Goal: Task Accomplishment & Management: Complete application form

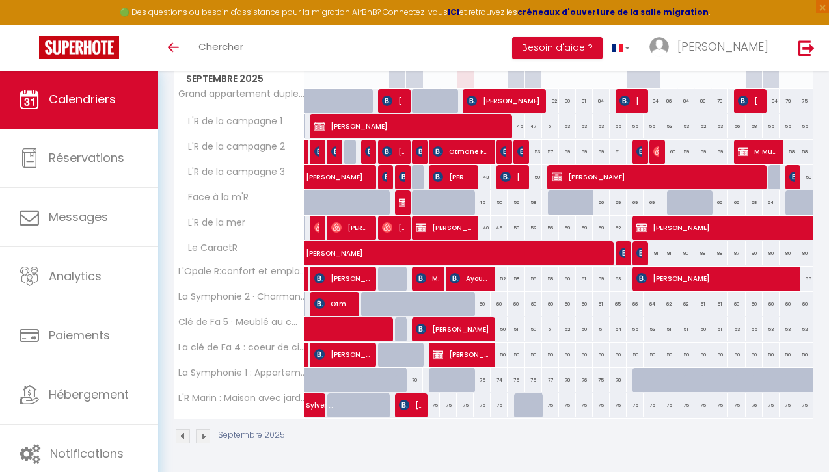
scroll to position [206, 0]
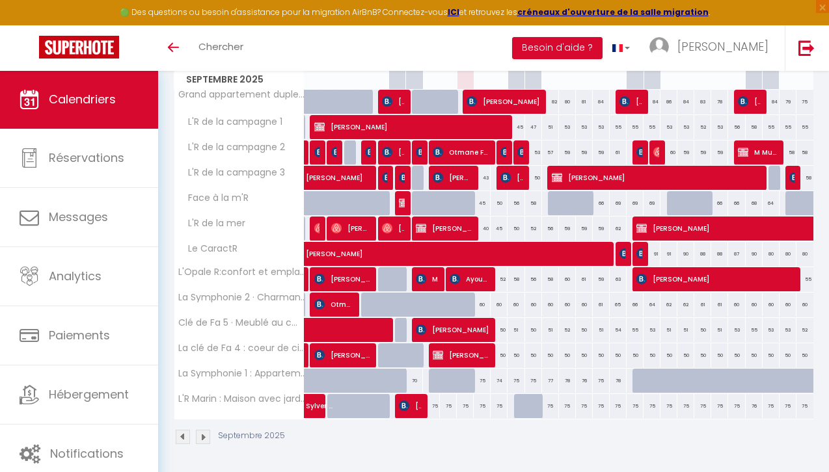
click at [533, 408] on div at bounding box center [539, 413] width 17 height 25
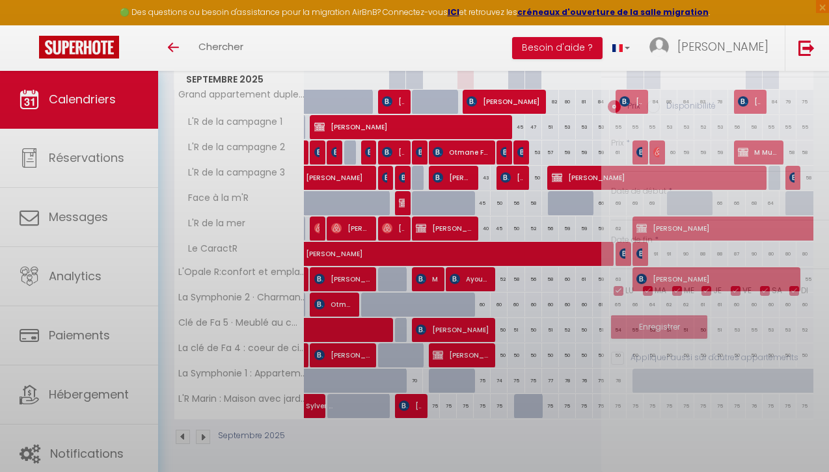
type input "75"
type input "Dim 14 Septembre 2025"
type input "Lun 15 Septembre 2025"
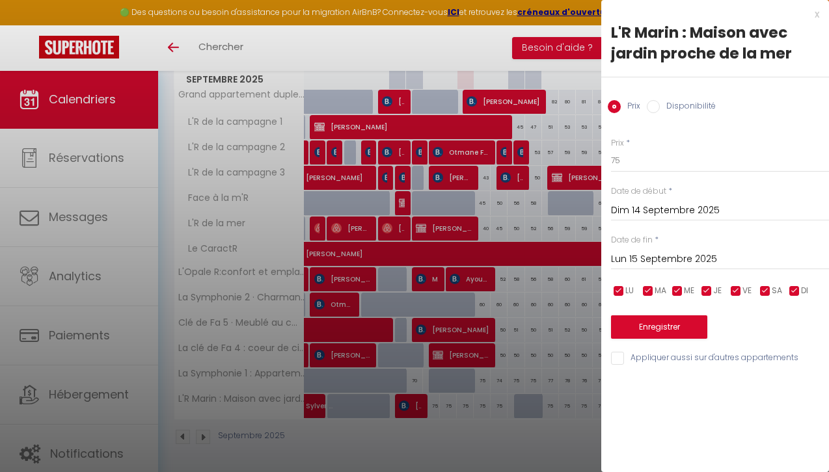
click at [652, 105] on input "Disponibilité" at bounding box center [652, 106] width 13 height 13
radio input "true"
radio input "false"
click at [646, 216] on input "Dim 14 Septembre 2025" at bounding box center [720, 212] width 218 height 17
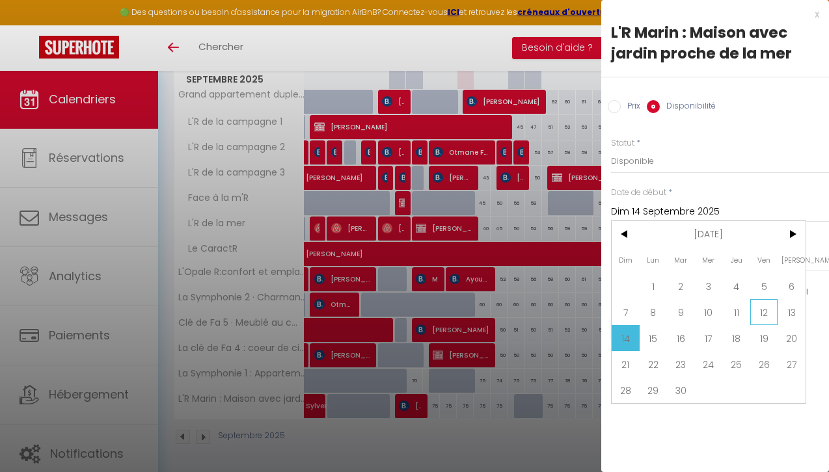
click at [767, 309] on span "12" at bounding box center [764, 312] width 28 height 26
type input "Ven 12 Septembre 2025"
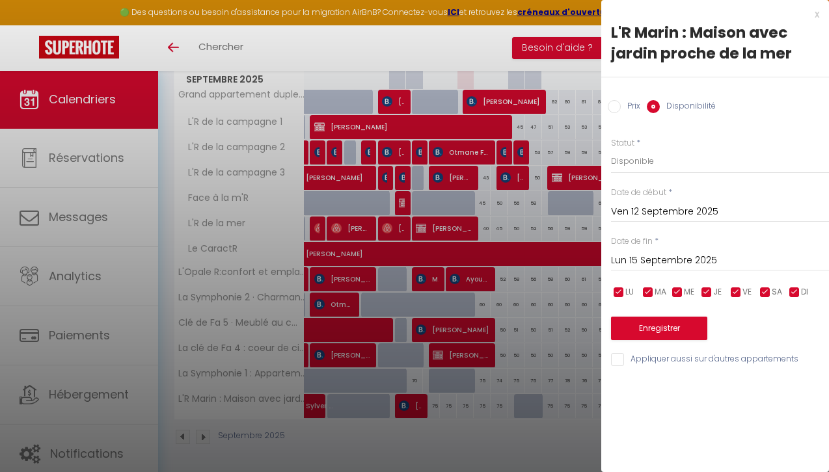
click at [644, 260] on input "Lun 15 Septembre 2025" at bounding box center [720, 260] width 218 height 17
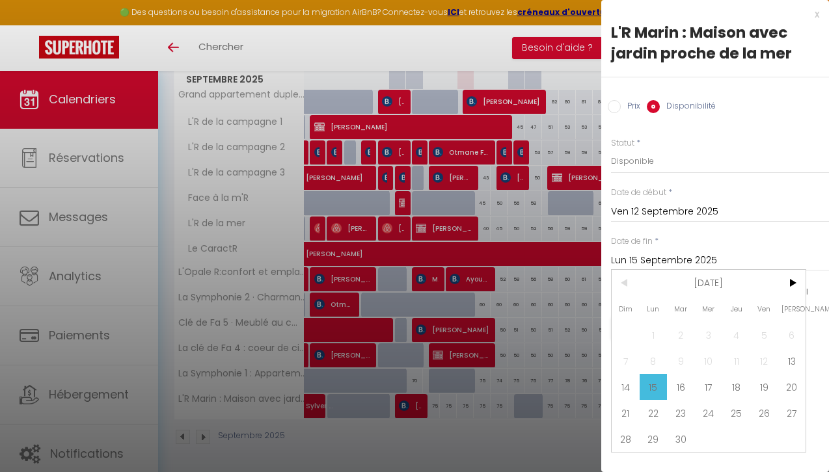
click at [658, 387] on span "15" at bounding box center [653, 387] width 28 height 26
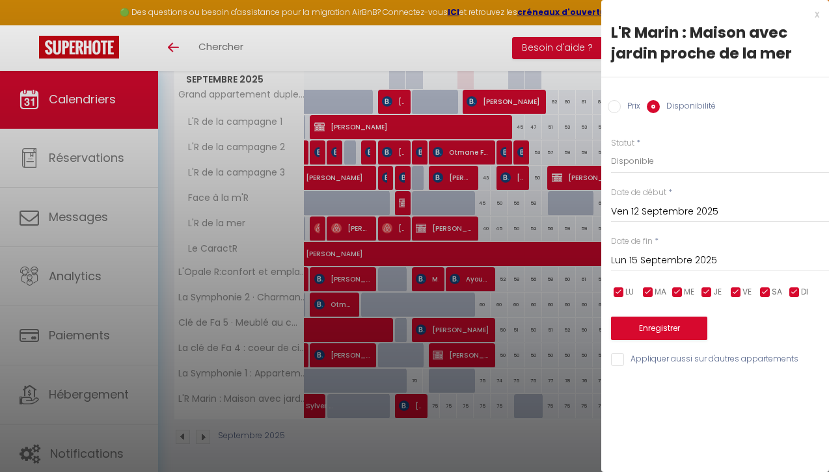
click at [662, 324] on button "Enregistrer" at bounding box center [659, 328] width 96 height 23
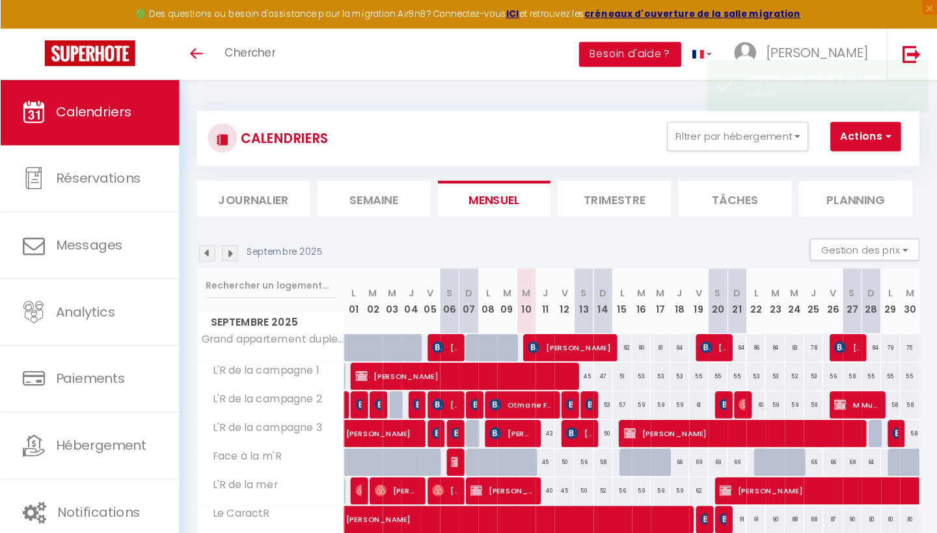
scroll to position [0, 0]
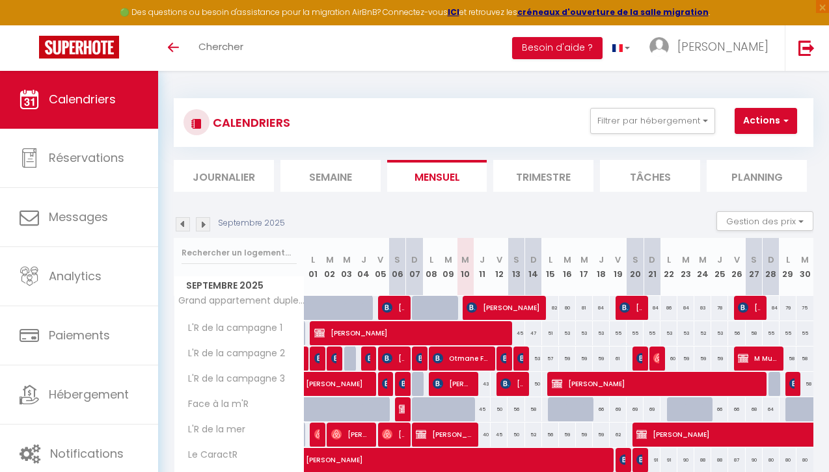
click at [781, 120] on span "button" at bounding box center [784, 120] width 8 height 13
click at [757, 148] on link "Nouvelle réservation" at bounding box center [770, 151] width 113 height 20
select select
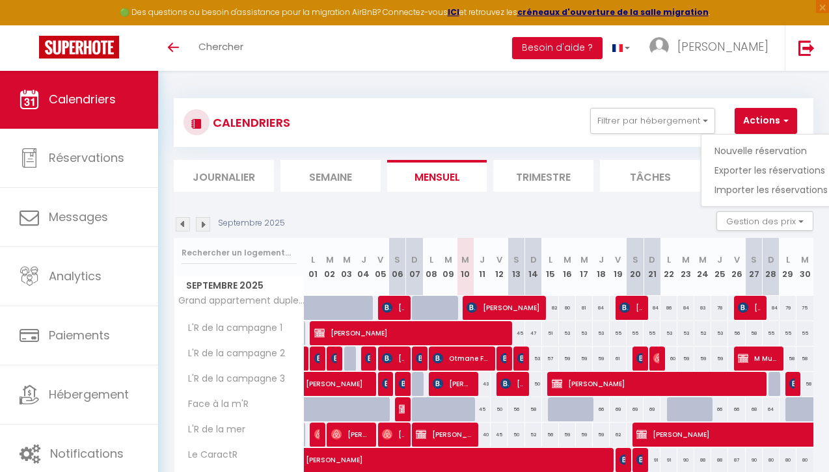
select select
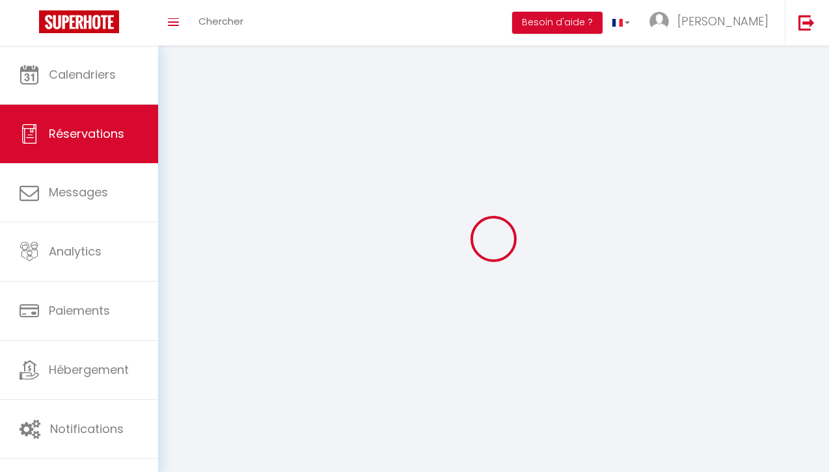
select select
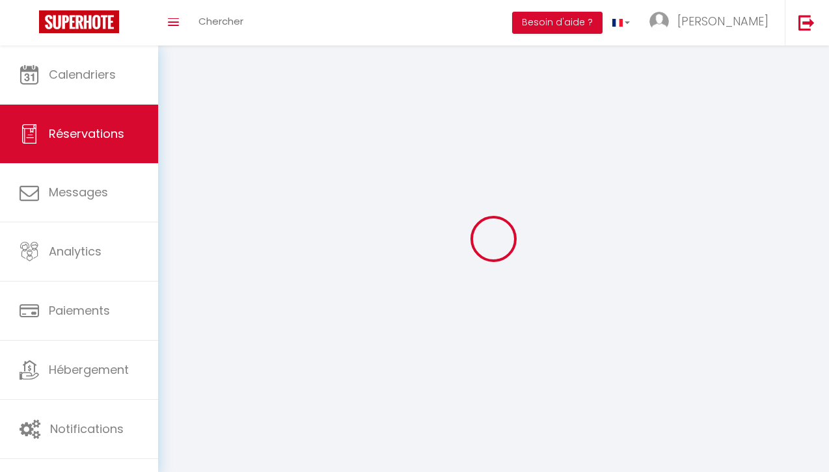
select select
checkbox input "false"
select select
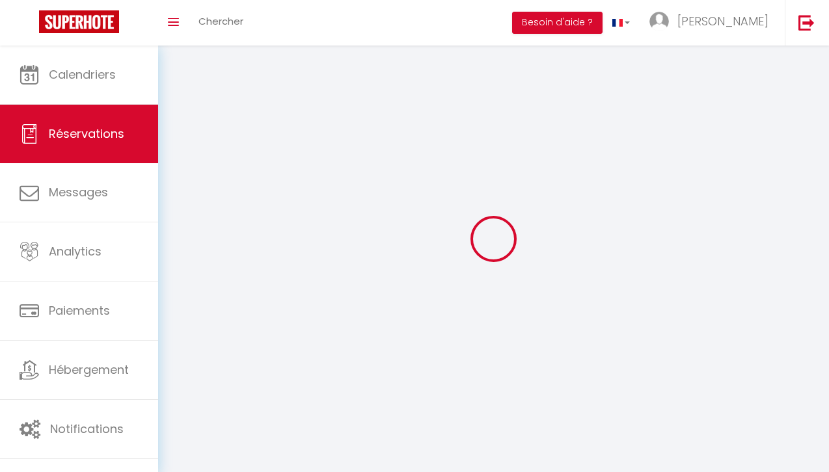
select select
checkbox input "false"
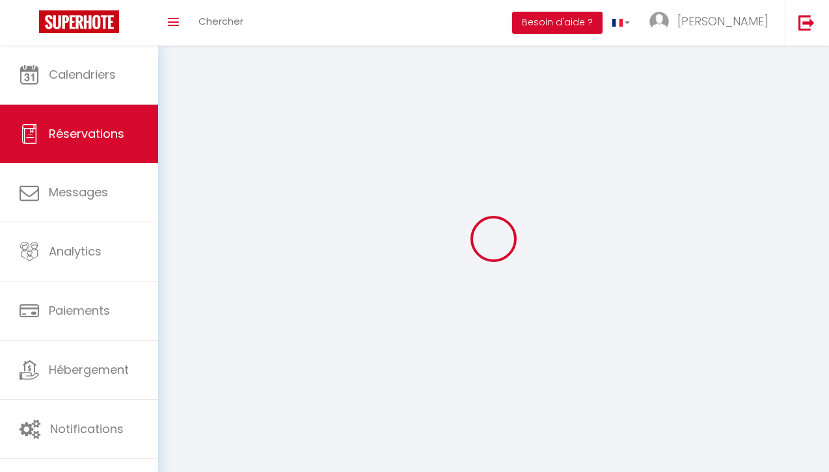
select select
checkbox input "false"
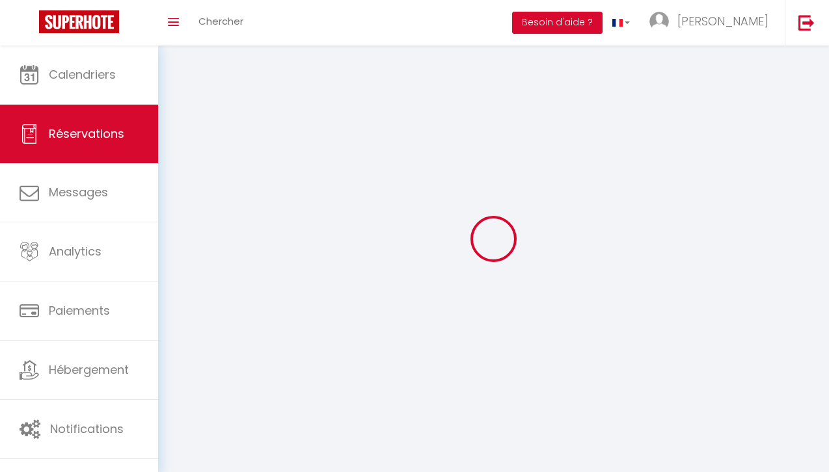
select select
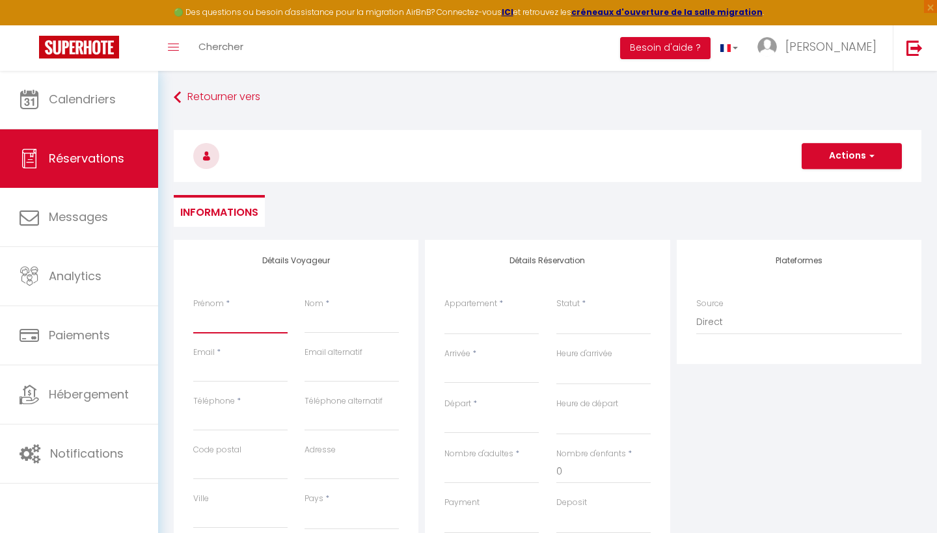
type input "N"
select select
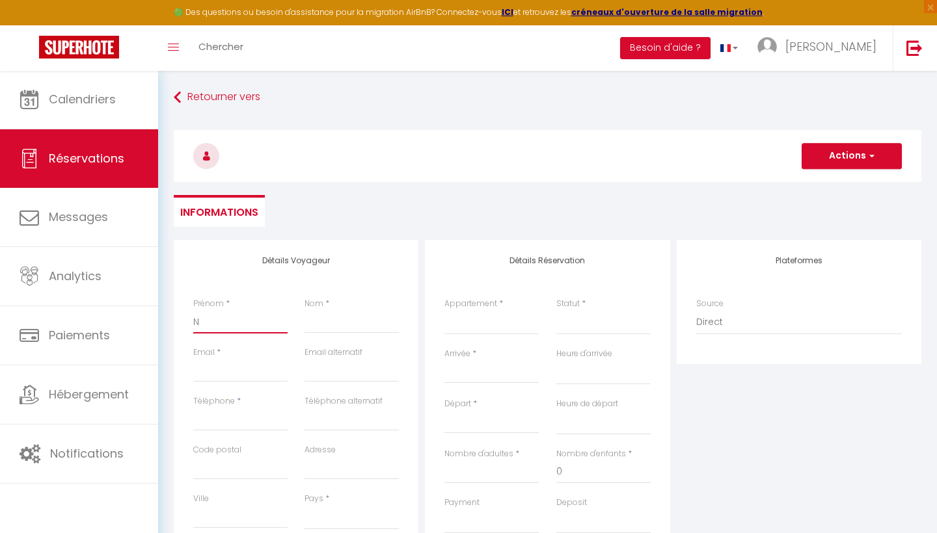
select select
checkbox input "false"
type input "Ni"
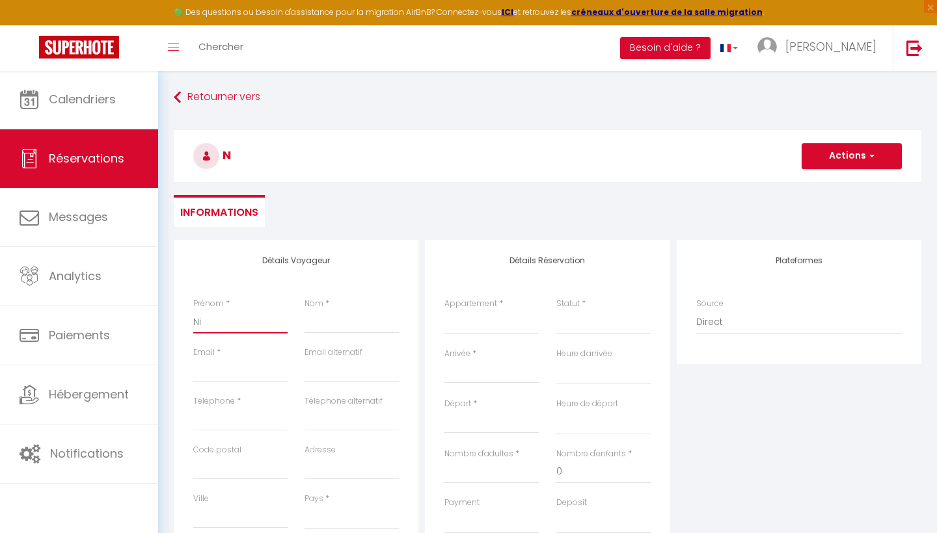
select select
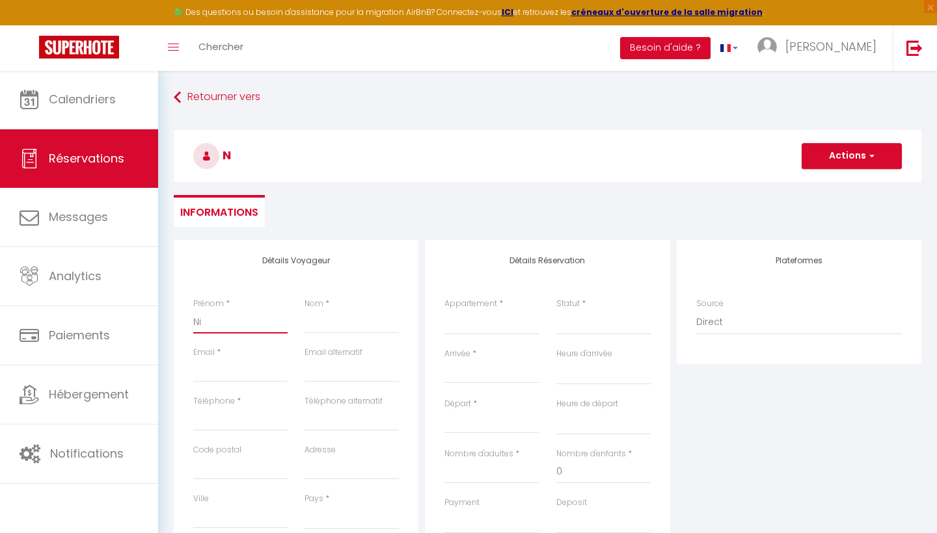
select select
checkbox input "false"
type input "Nic"
select select
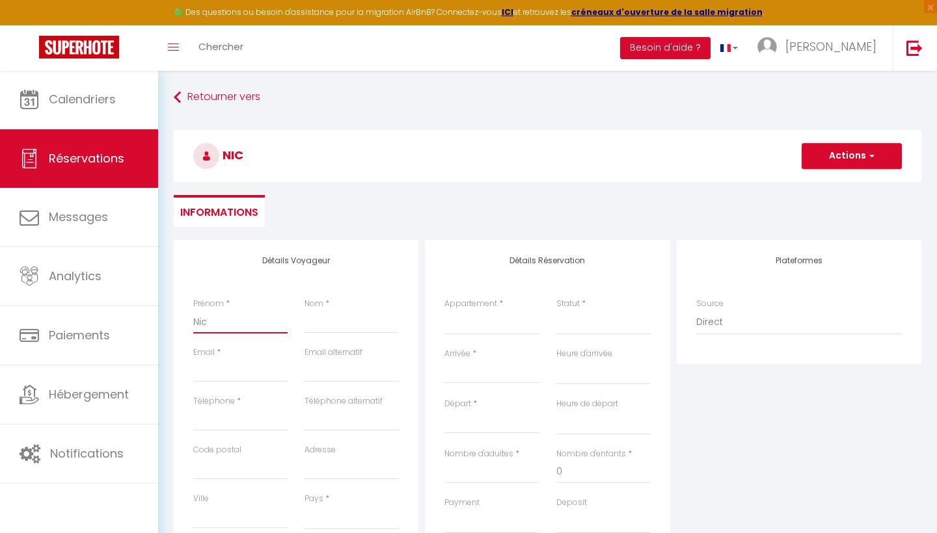
select select
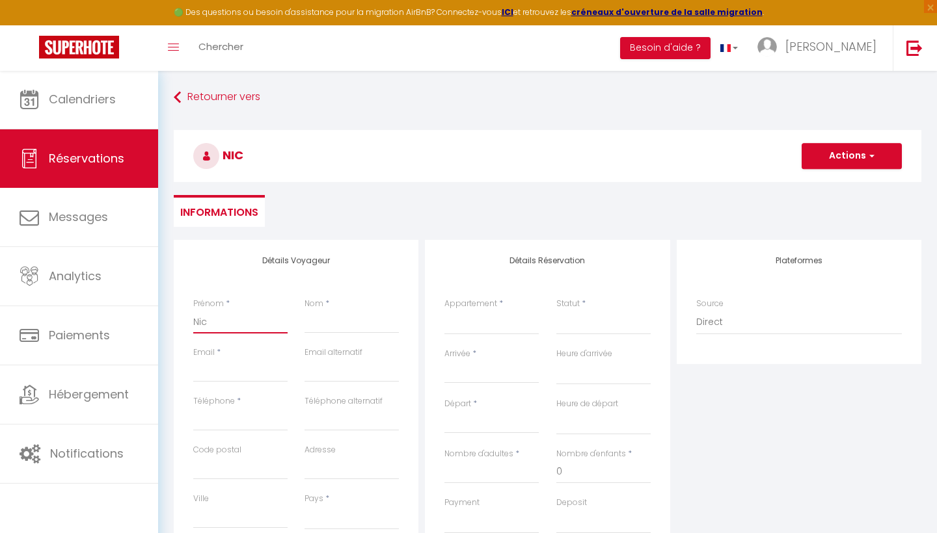
select select
checkbox input "false"
type input "Nick"
select select
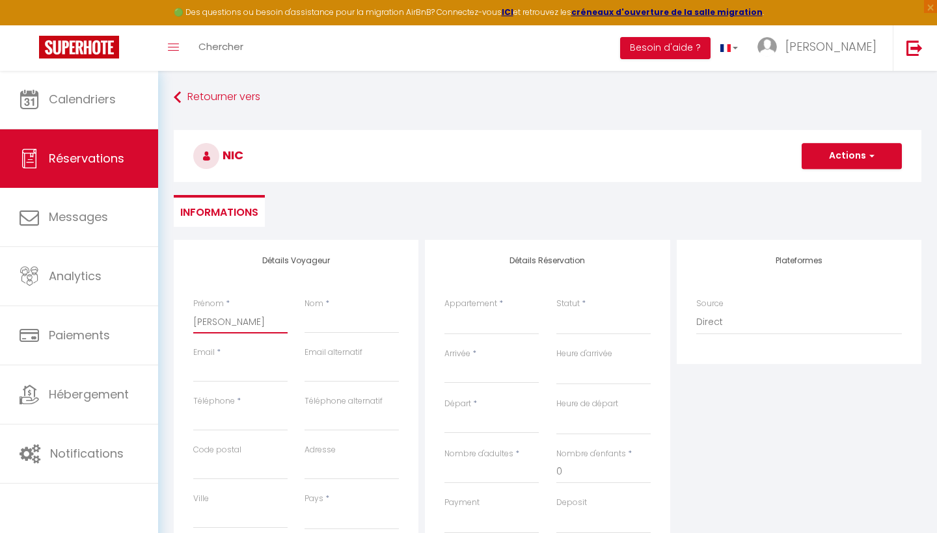
select select
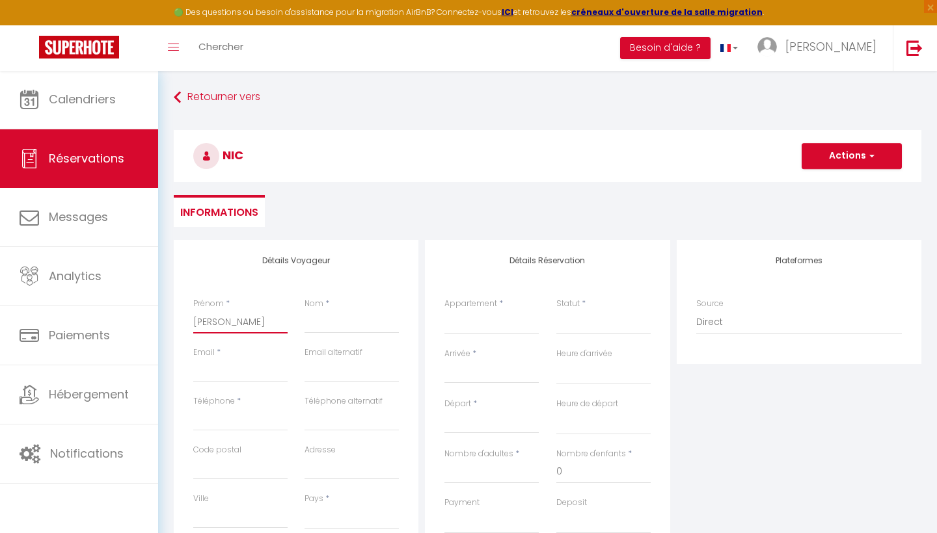
checkbox input "false"
type input "[PERSON_NAME]"
select select
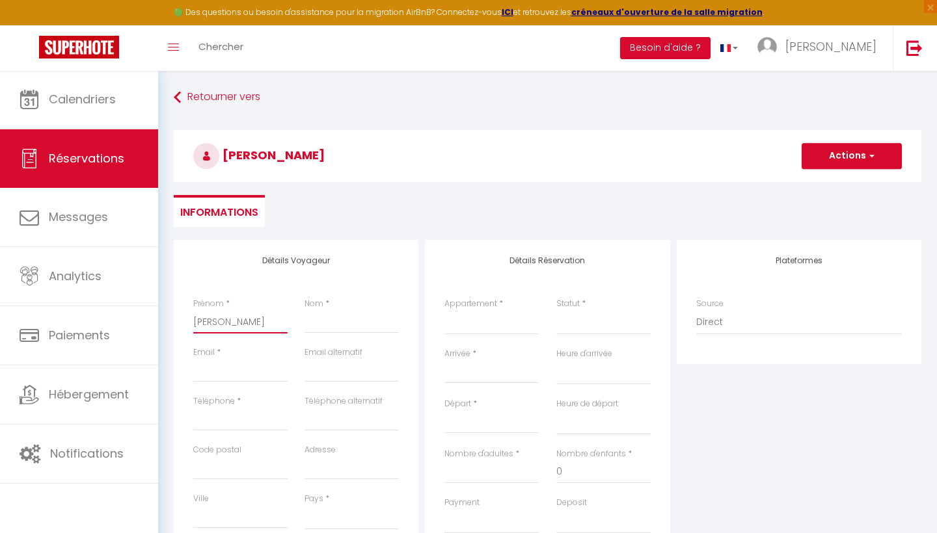
select select
checkbox input "false"
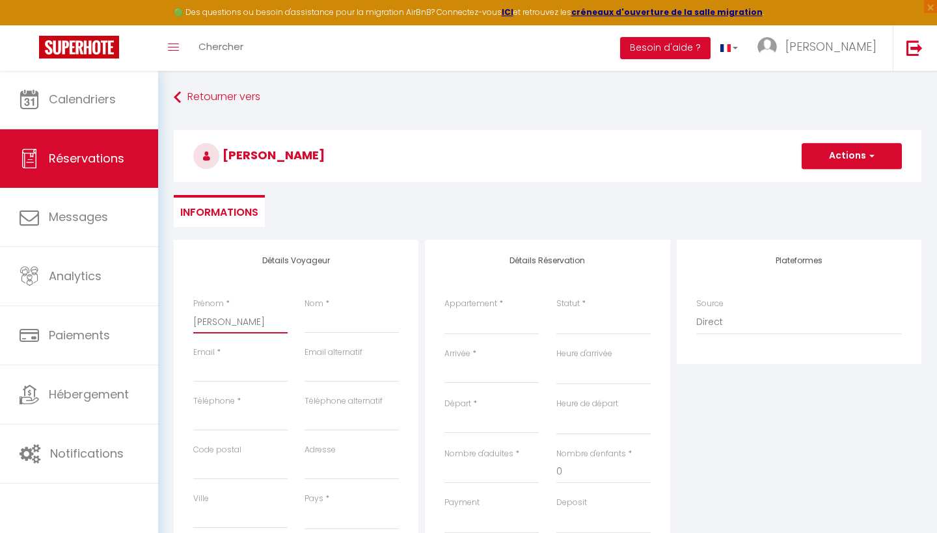
type input "[PERSON_NAME]"
click at [399, 393] on div "Email alternatif" at bounding box center [351, 371] width 111 height 49
paste input "[EMAIL_ADDRESS][DOMAIN_NAME]"
type input "[EMAIL_ADDRESS][DOMAIN_NAME]"
select select
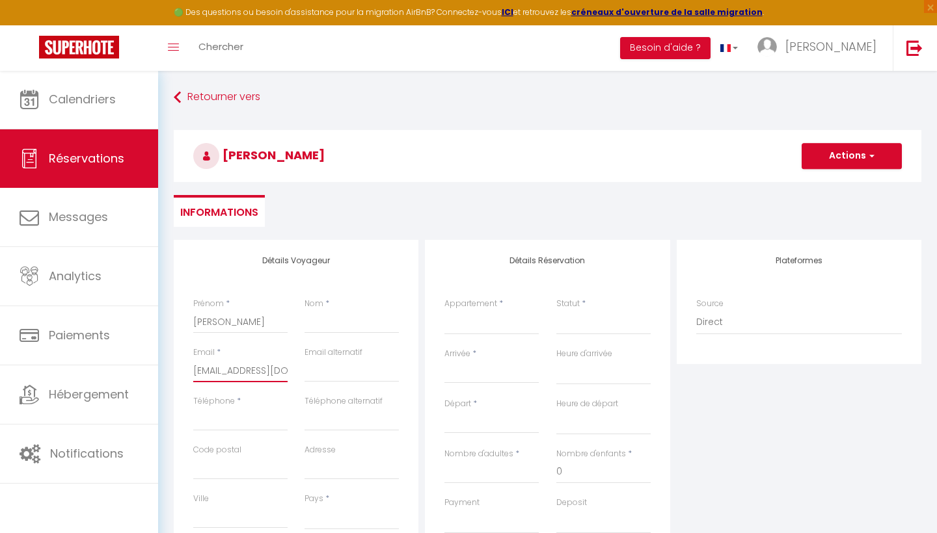
select select
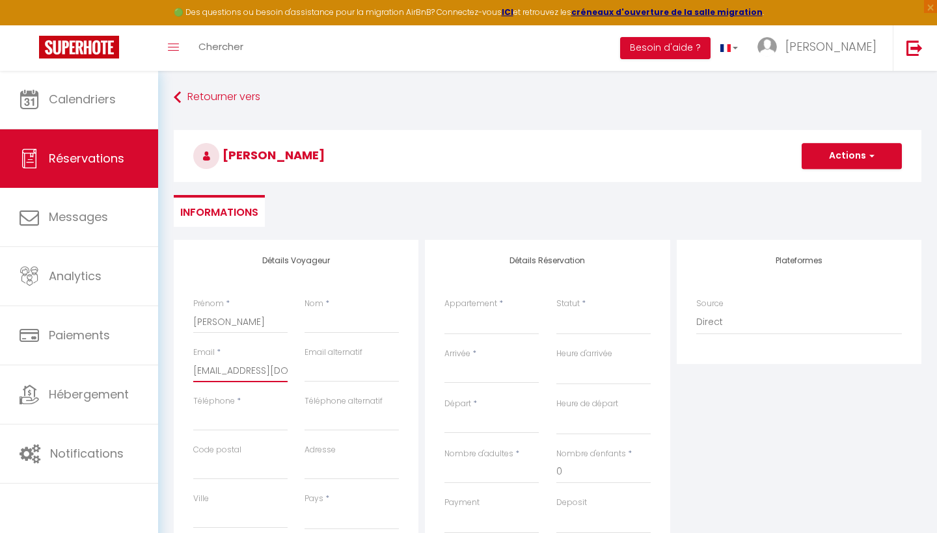
select select
checkbox input "false"
type input "[EMAIL_ADDRESS][DOMAIN_NAME]"
type input "B"
select select
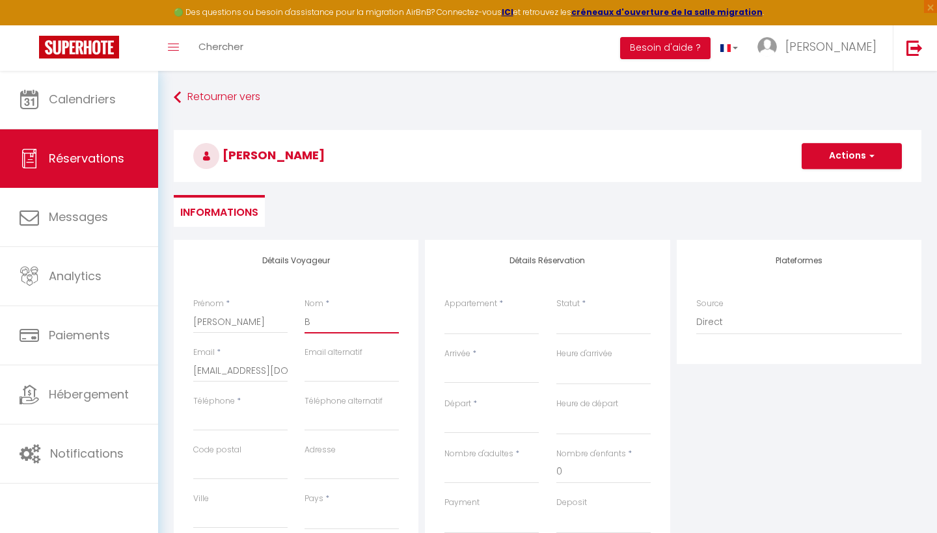
select select
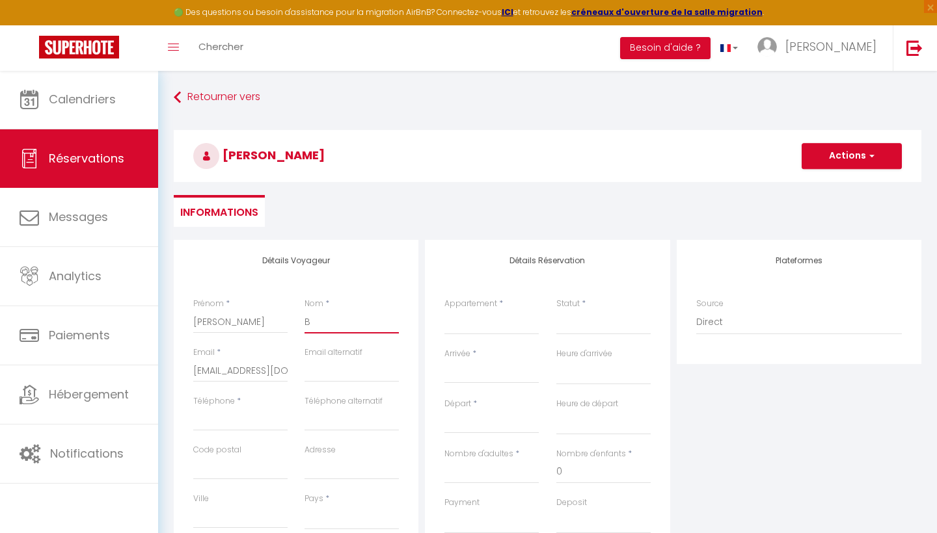
select select
checkbox input "false"
type input "Ba"
select select
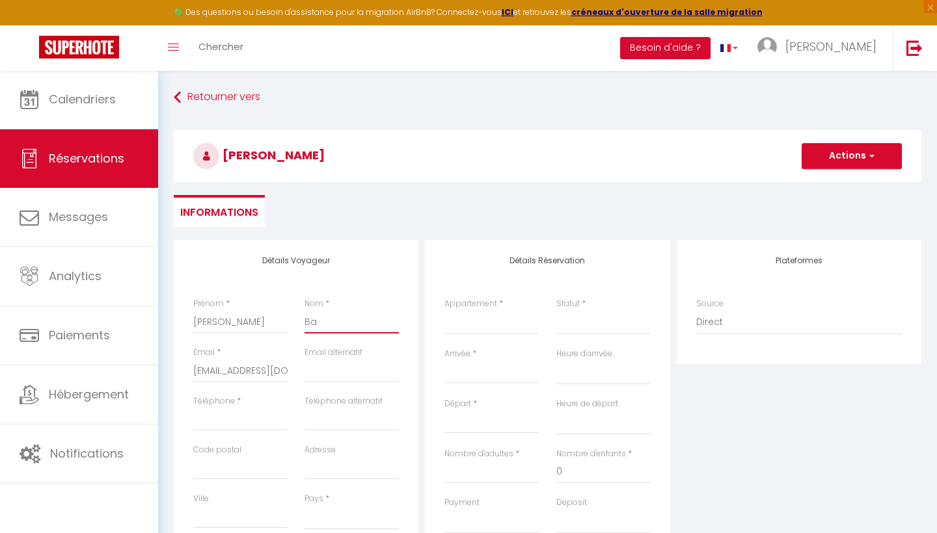
select select
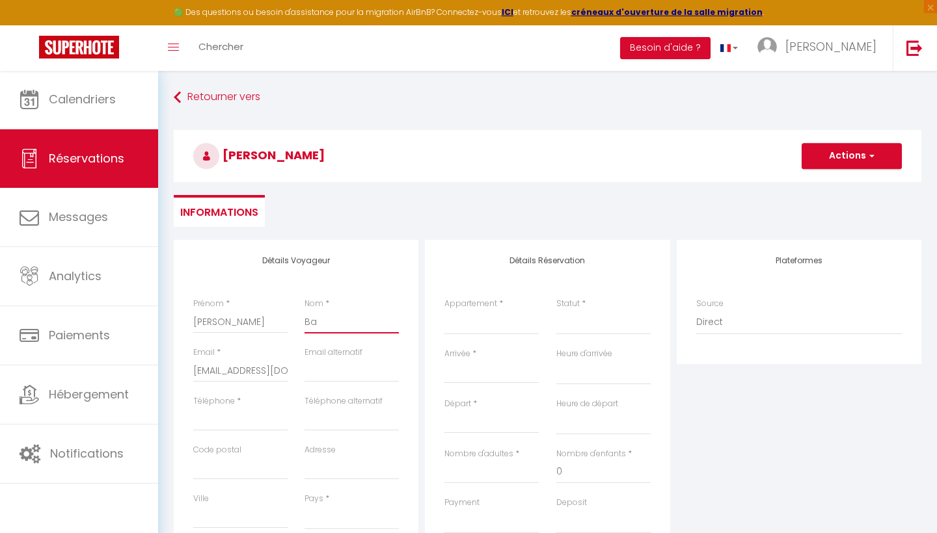
checkbox input "false"
type input "Bau"
select select
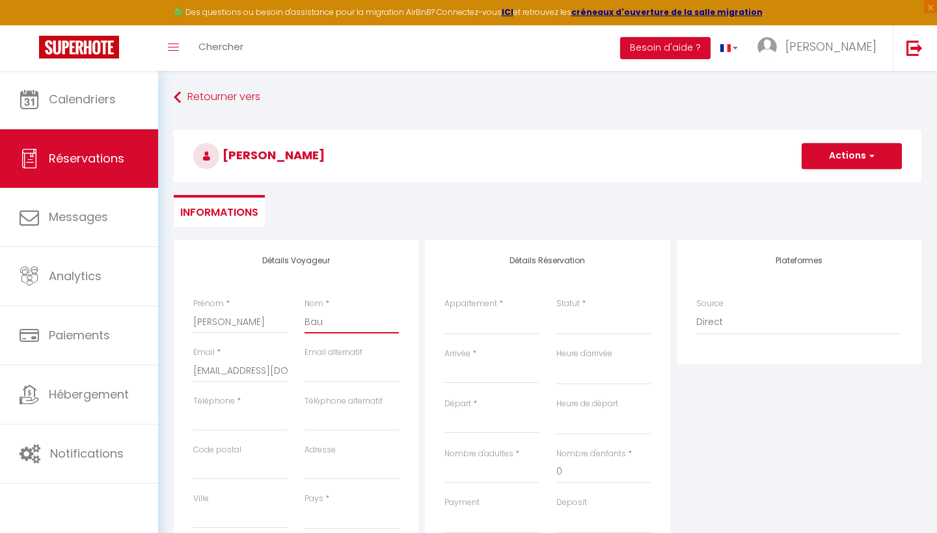
select select
checkbox input "false"
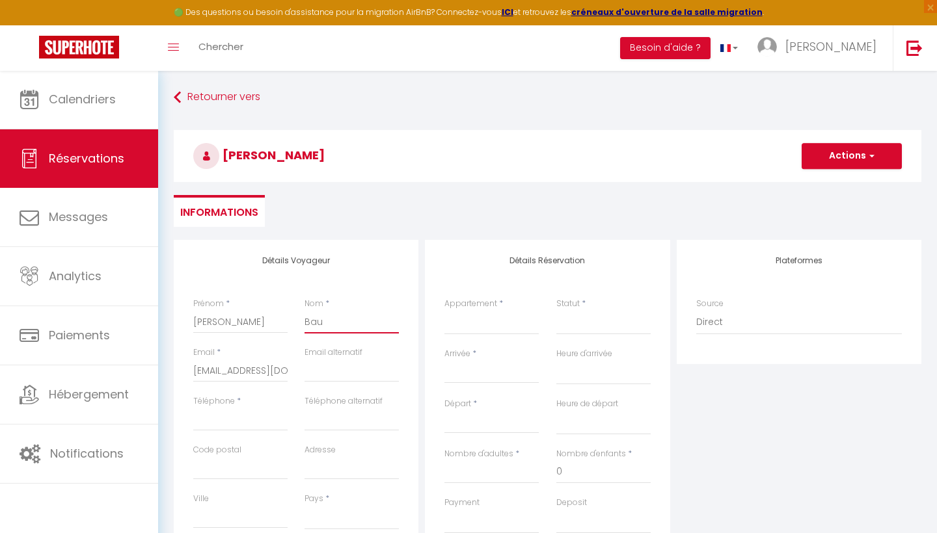
type input "Bau"
type input "0"
select select
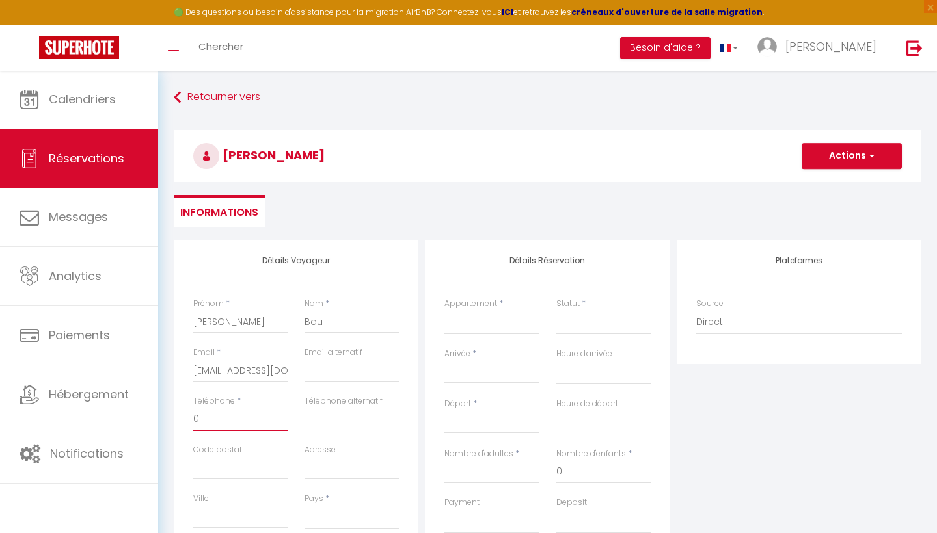
select select
checkbox input "false"
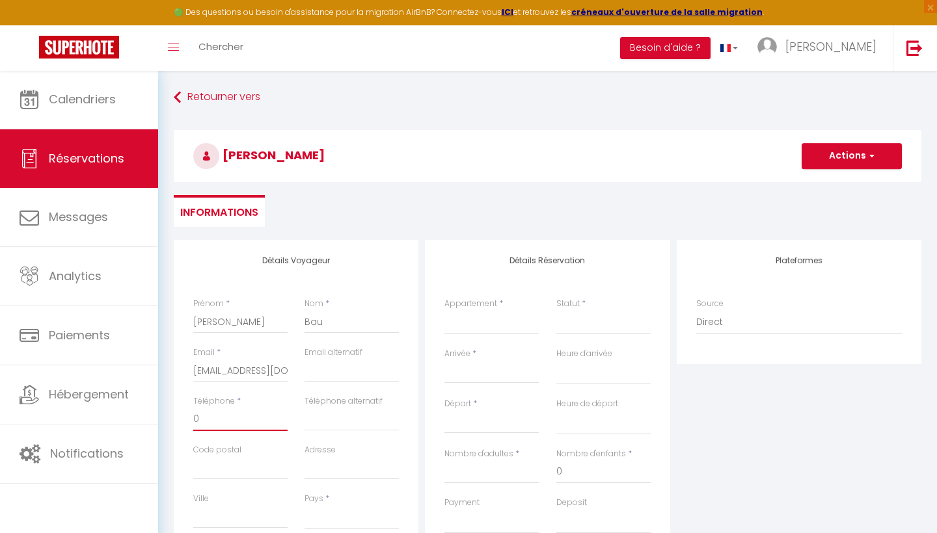
type input "00"
select select
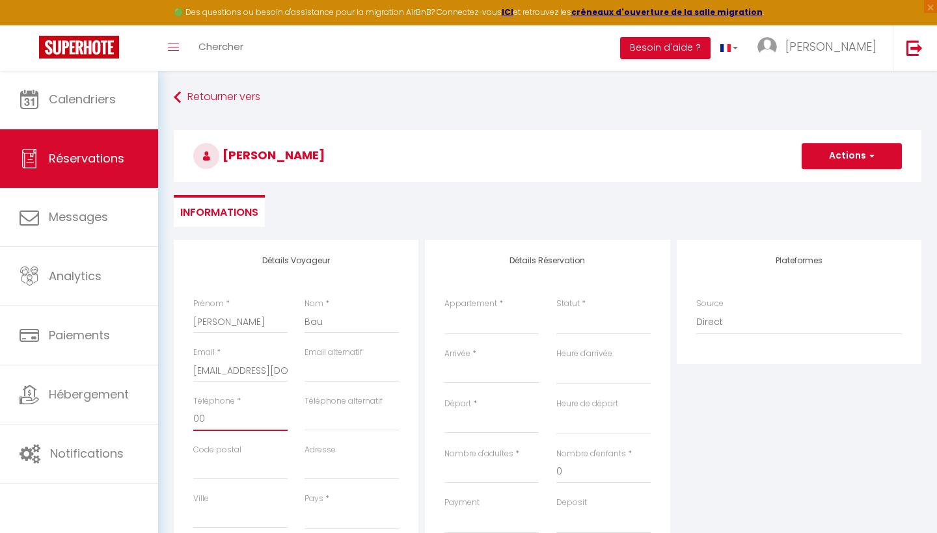
select select
checkbox input "false"
type input "003"
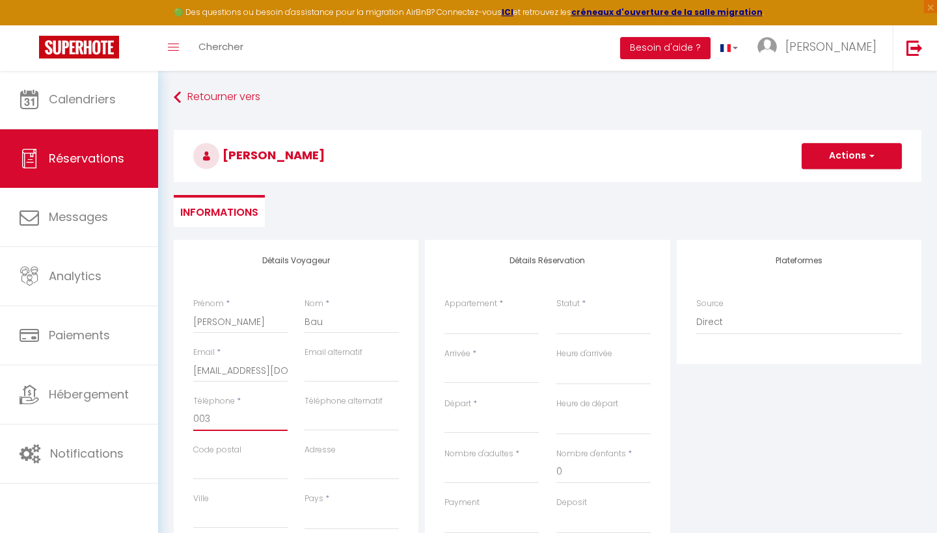
select select
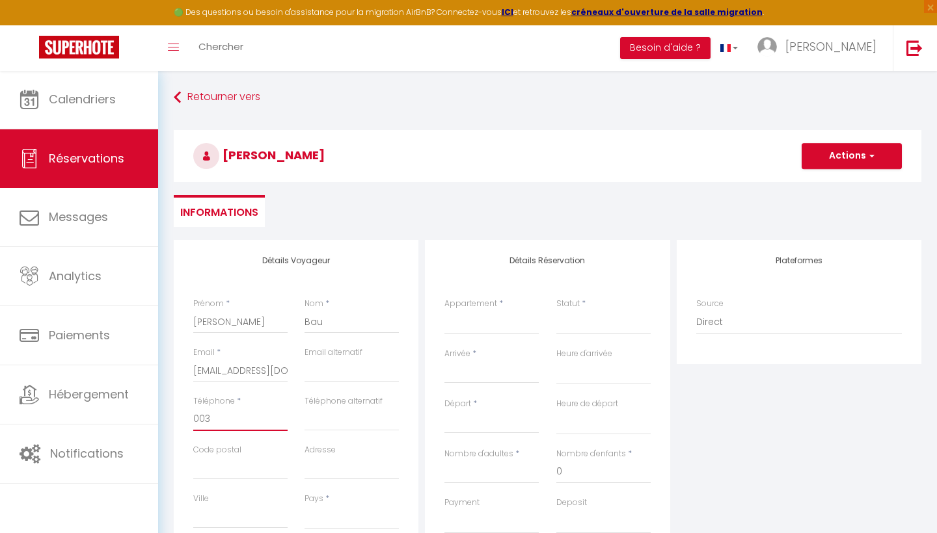
select select
checkbox input "false"
type input "0033"
select select
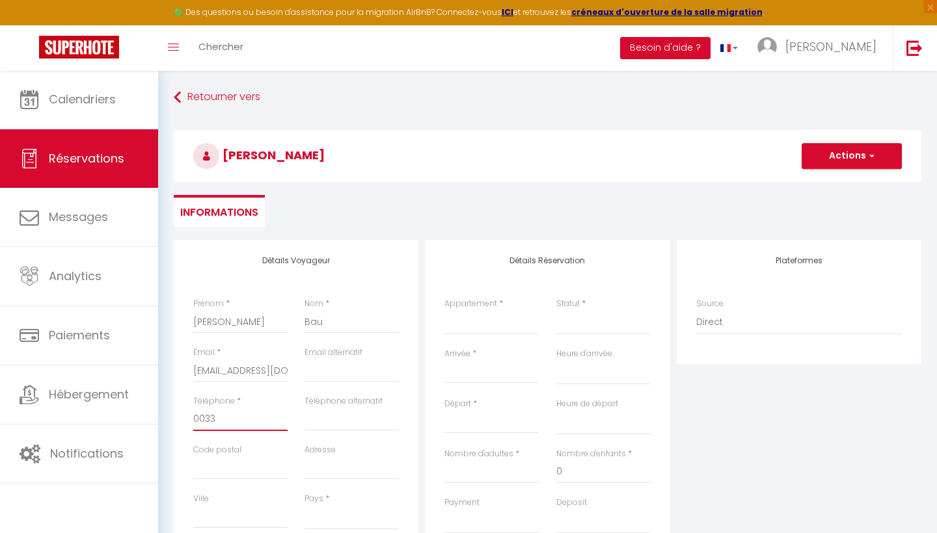
select select
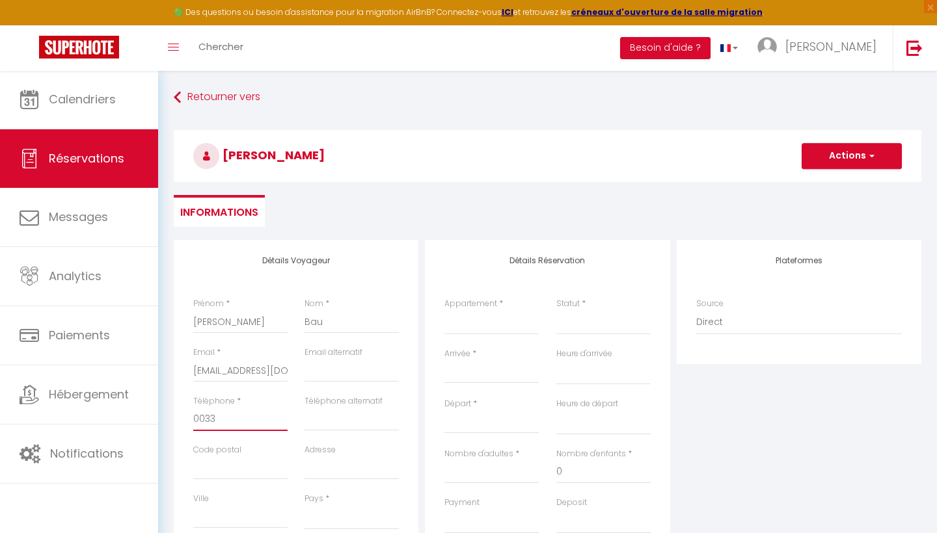
select select
checkbox input "false"
type input "003"
select select
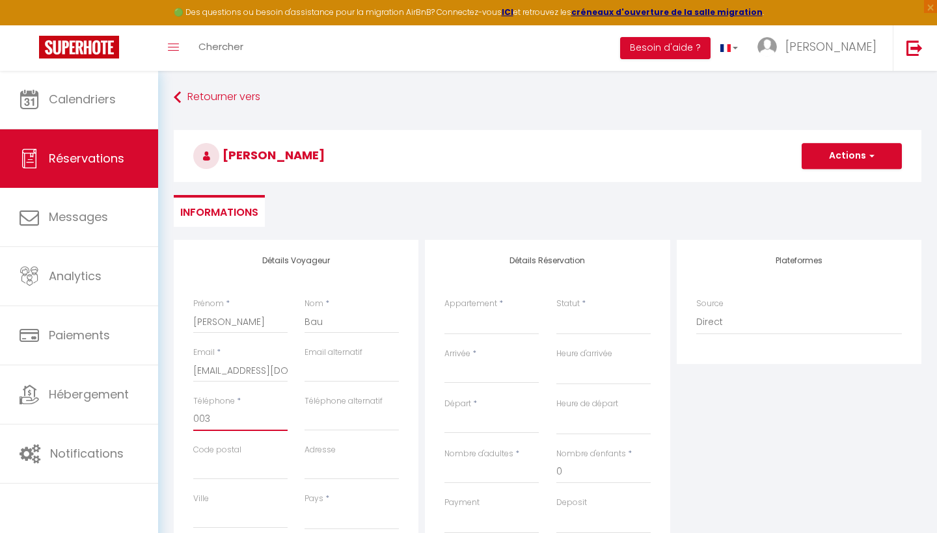
select select
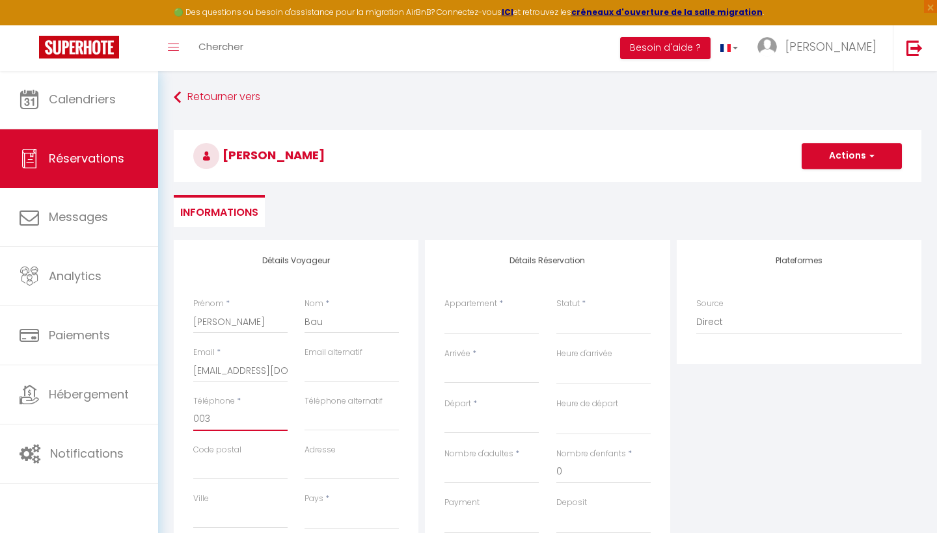
checkbox input "false"
type input "0032"
select select
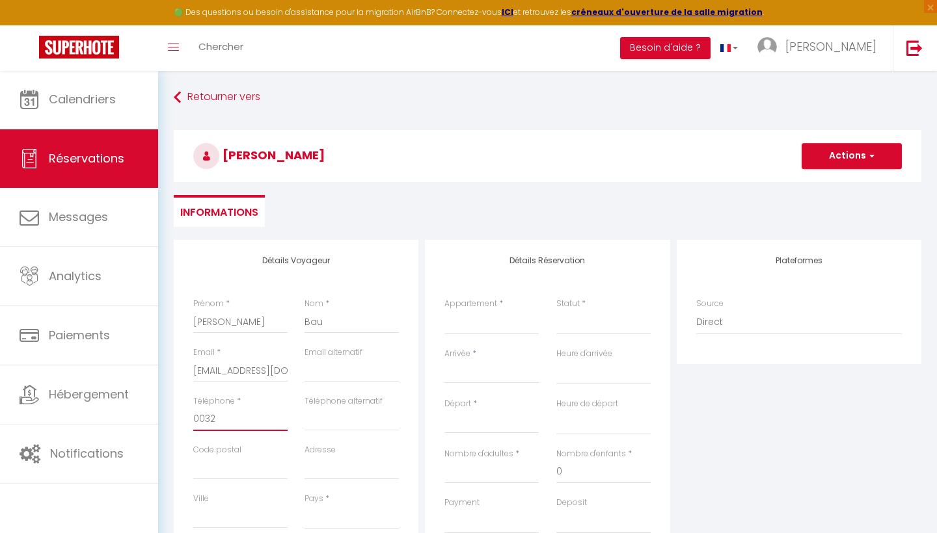
select select
checkbox input "false"
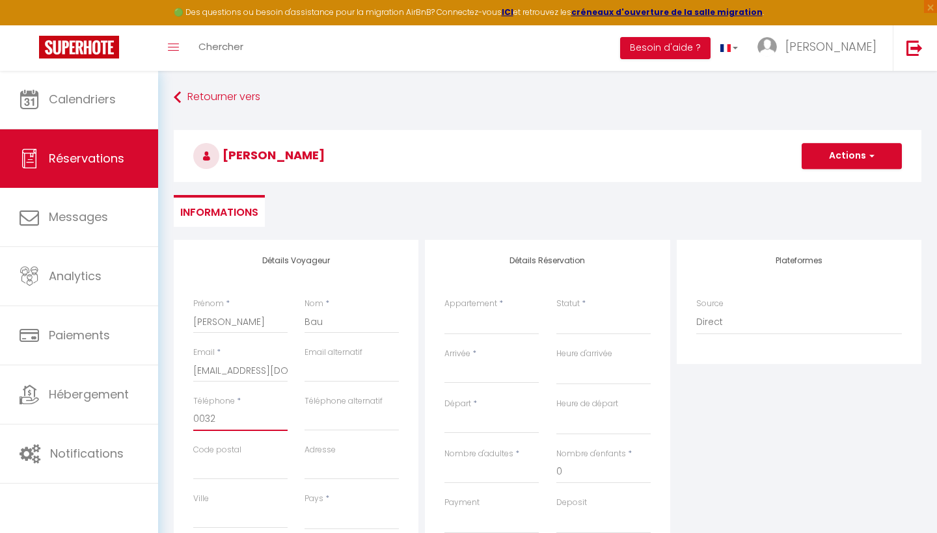
type input "00328"
select select
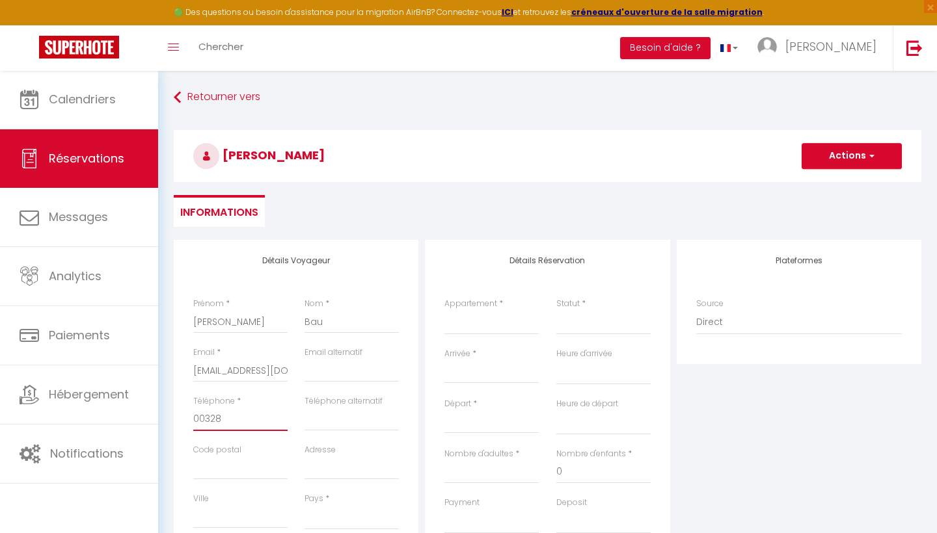
select select
checkbox input "false"
type input "003287"
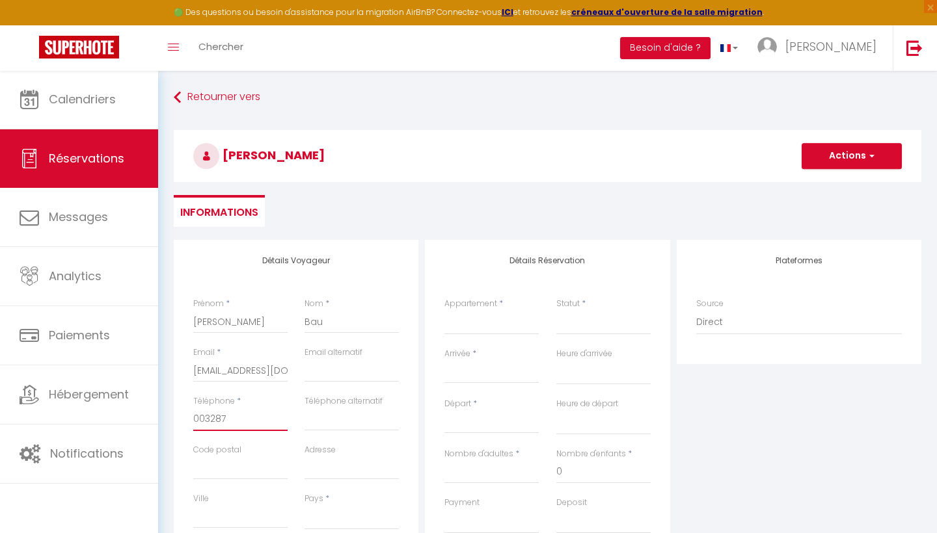
select select
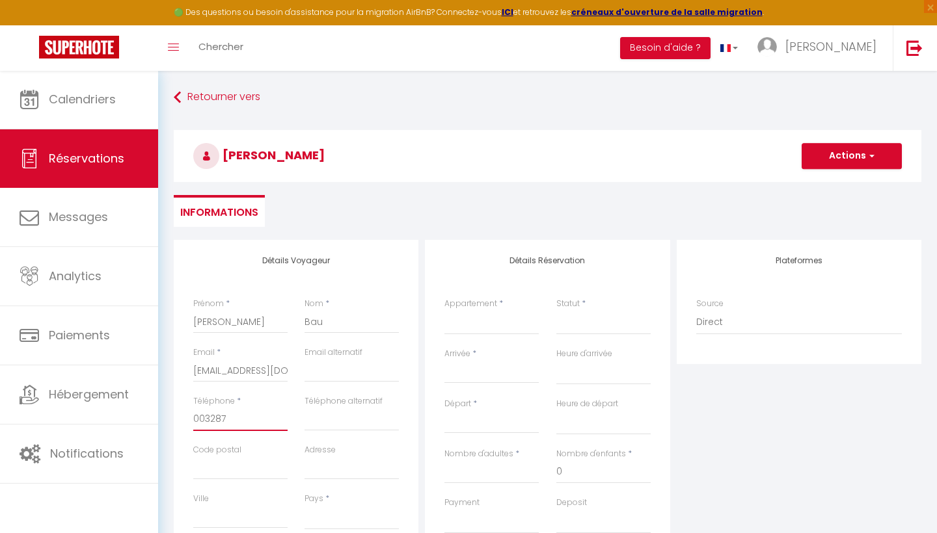
select select
checkbox input "false"
type input "0032873"
select select
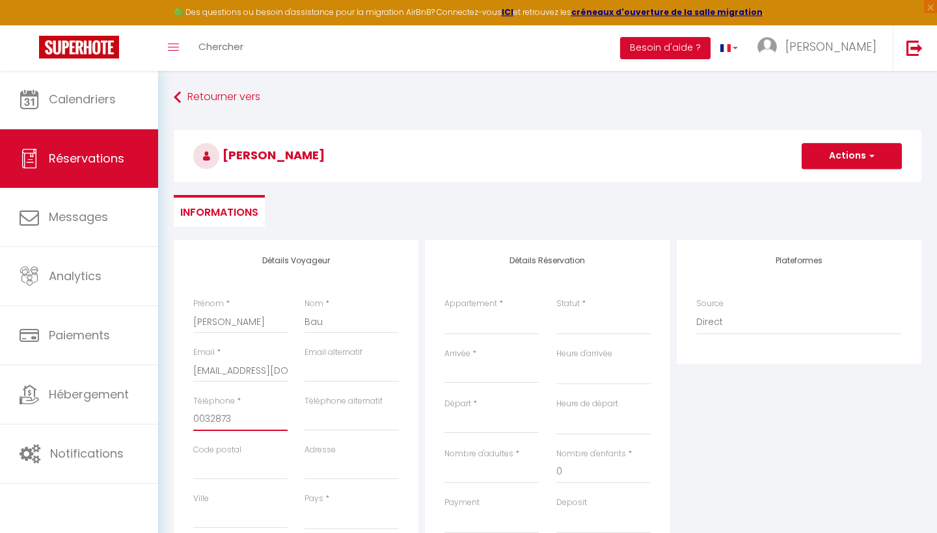
select select
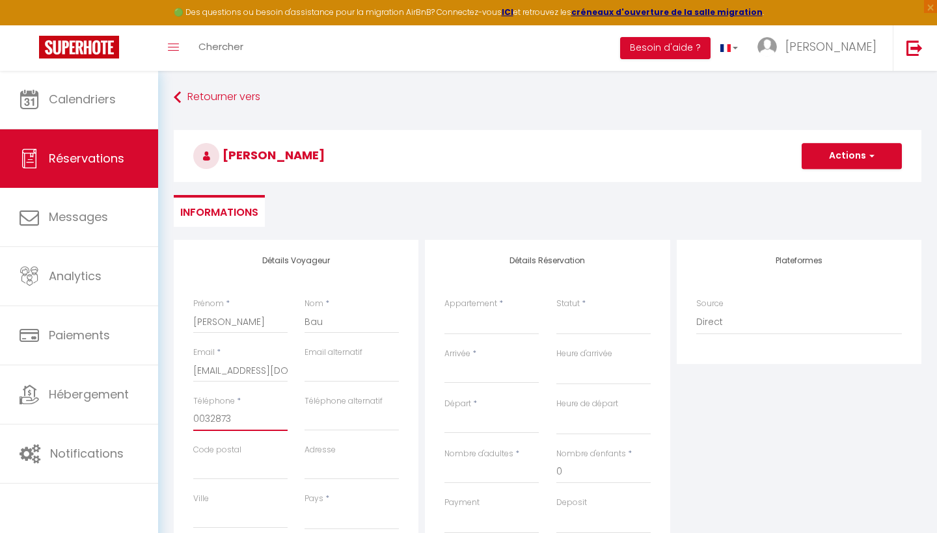
select select
checkbox input "false"
type input "00328737"
select select
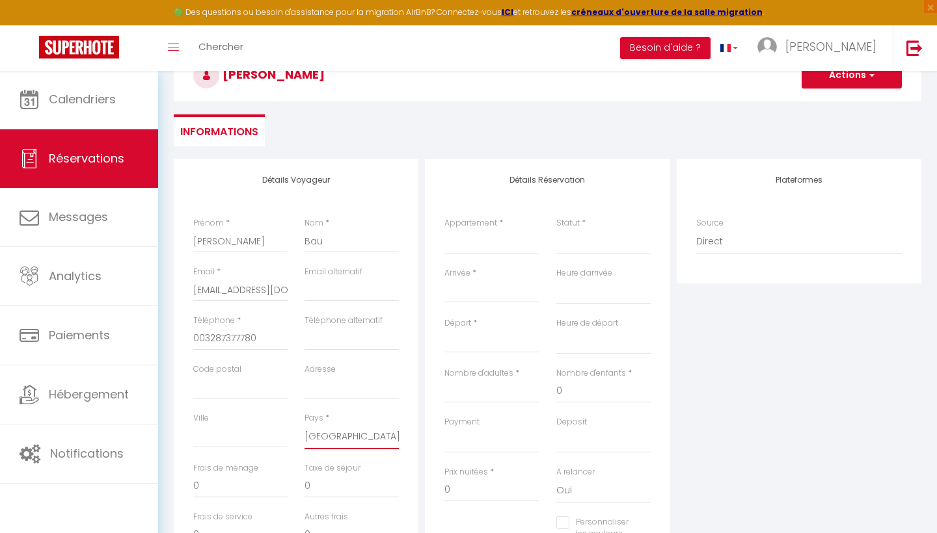
scroll to position [110, 0]
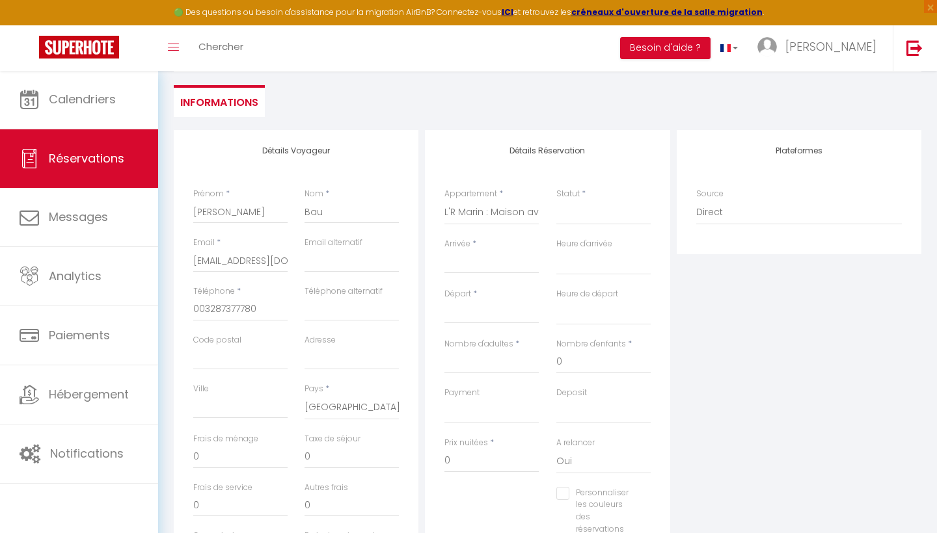
click at [489, 269] on input "Arrivée" at bounding box center [491, 263] width 94 height 17
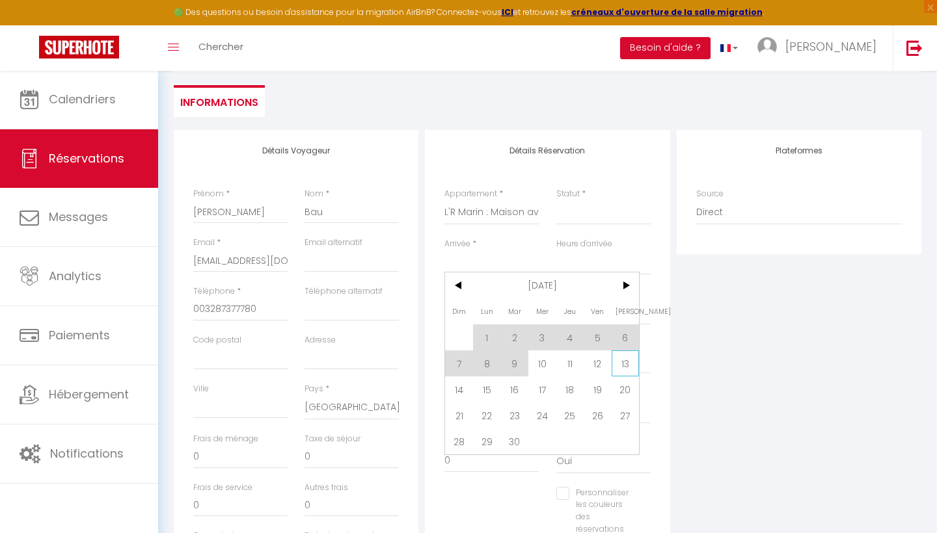
click at [624, 364] on span "13" at bounding box center [625, 364] width 28 height 26
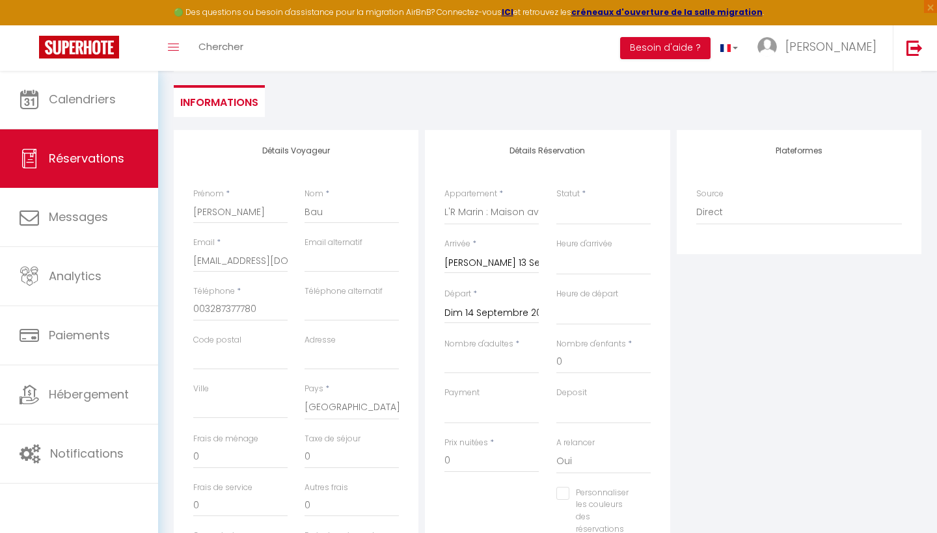
click at [532, 315] on input "Dim 14 Septembre 2025" at bounding box center [491, 313] width 94 height 17
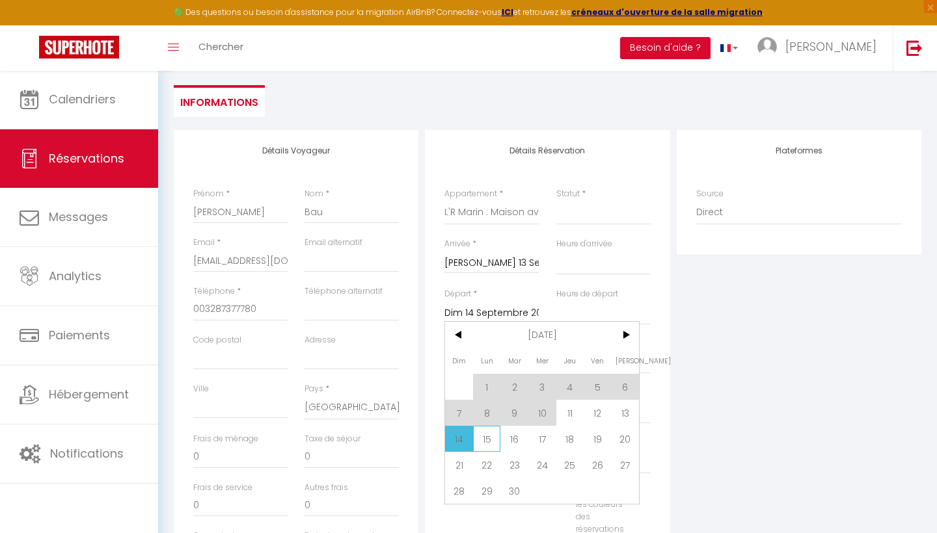
click at [485, 446] on span "15" at bounding box center [487, 439] width 28 height 26
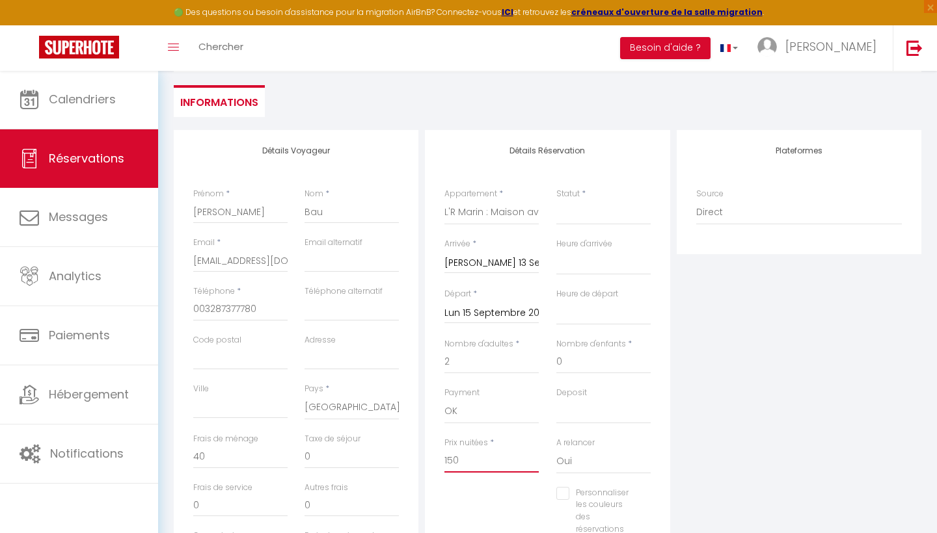
click at [490, 458] on input "150" at bounding box center [491, 460] width 94 height 23
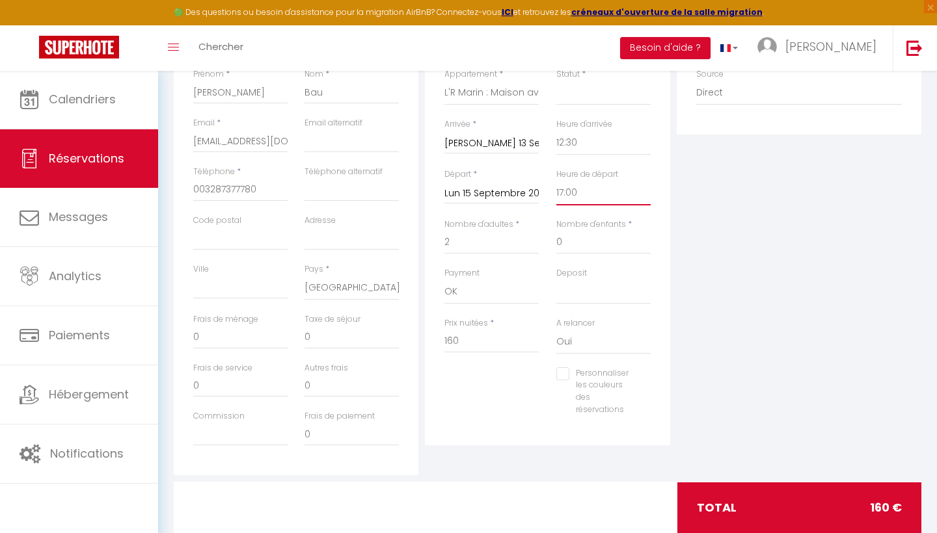
scroll to position [237, 0]
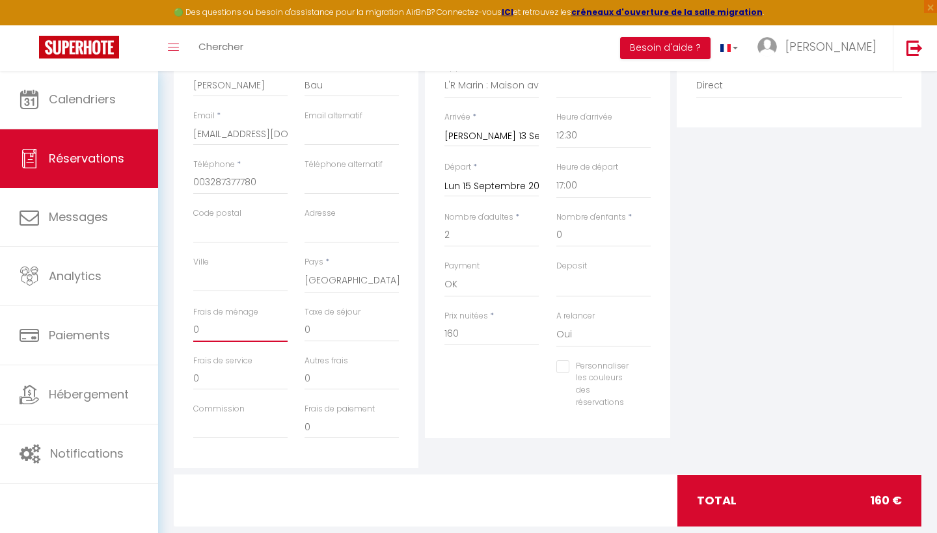
click at [204, 319] on input "0" at bounding box center [240, 330] width 94 height 23
click at [821, 275] on div "Plateformes Source Direct Airbnb.com Booking.com Chalet montagne Expedia Gite d…" at bounding box center [798, 235] width 251 height 465
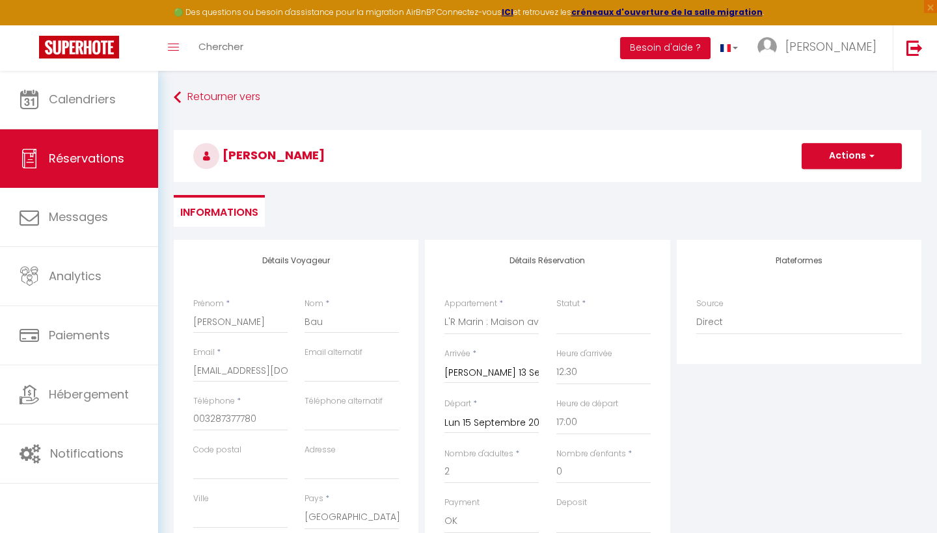
scroll to position [0, 0]
click at [828, 163] on button "Actions" at bounding box center [851, 156] width 100 height 26
click at [828, 179] on link "Enregistrer" at bounding box center [838, 184] width 103 height 17
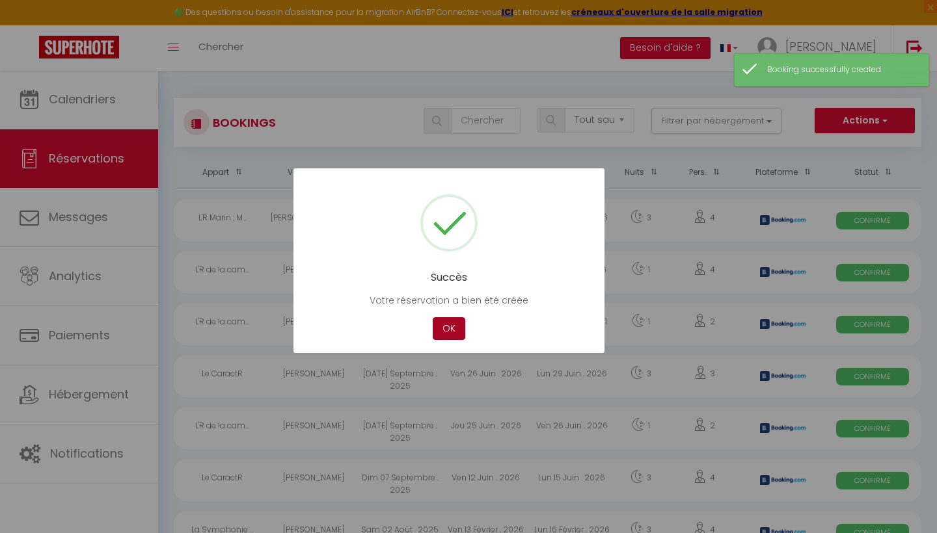
click at [453, 323] on button "OK" at bounding box center [449, 328] width 33 height 23
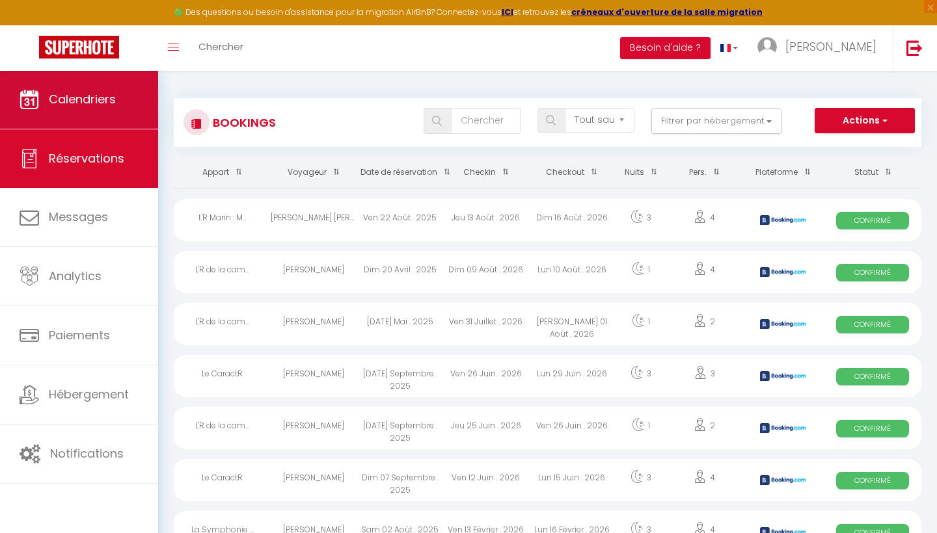
click at [120, 96] on link "Calendriers" at bounding box center [79, 99] width 158 height 59
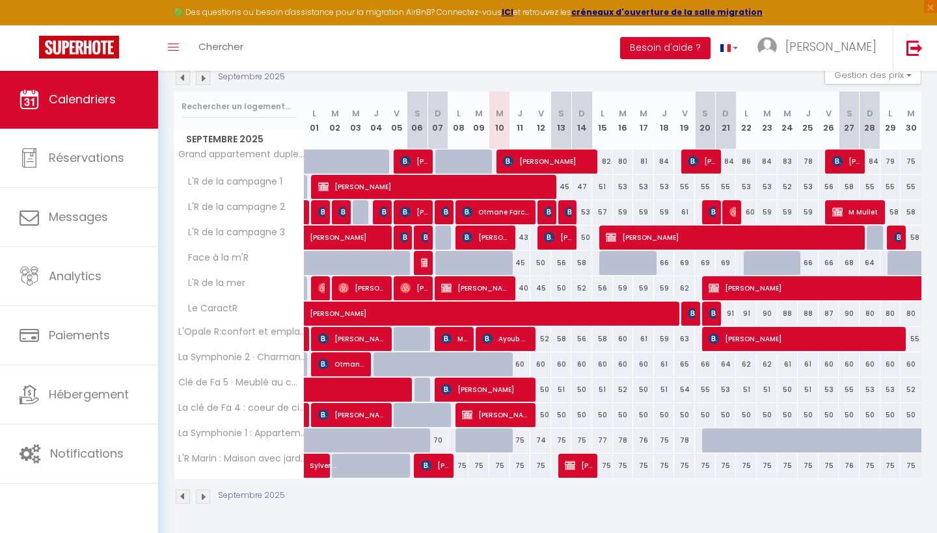
scroll to position [145, 0]
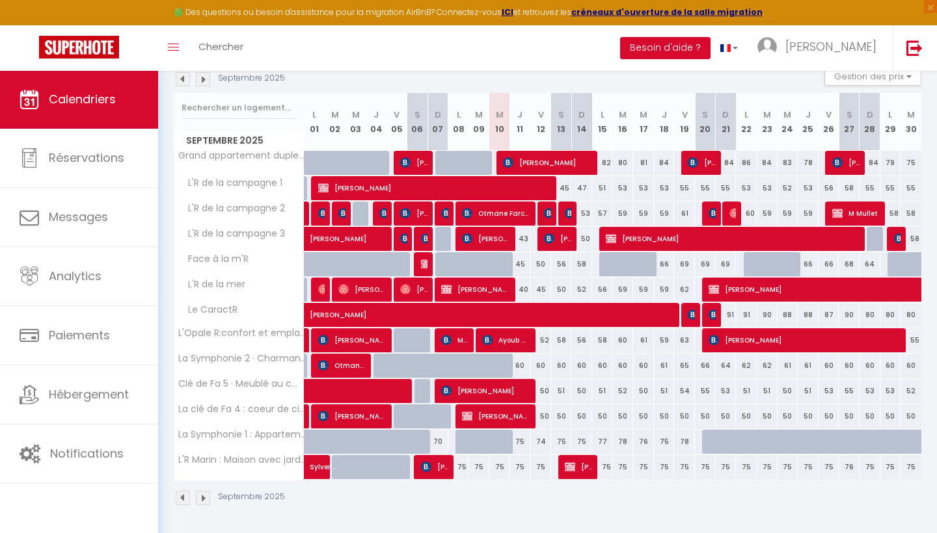
click at [579, 470] on span "Nicky Bau" at bounding box center [579, 467] width 28 height 25
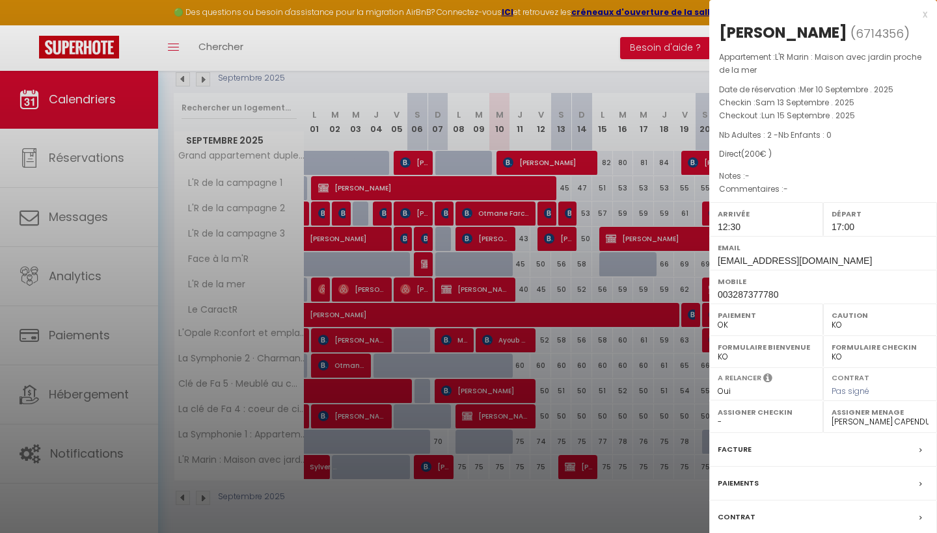
click at [760, 197] on div "Nicky Bau ( 6714356 ) Appartement : L'R Marin : Maison avec jardin proche de la…" at bounding box center [823, 311] width 228 height 578
click at [748, 452] on label "Facture" at bounding box center [734, 450] width 34 height 14
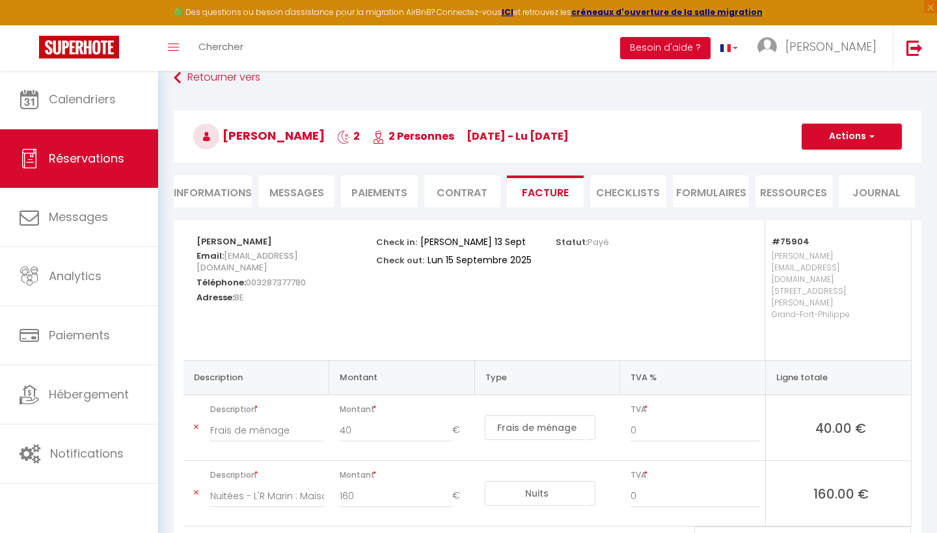
scroll to position [20, 0]
click at [209, 189] on li "Informations" at bounding box center [213, 191] width 78 height 32
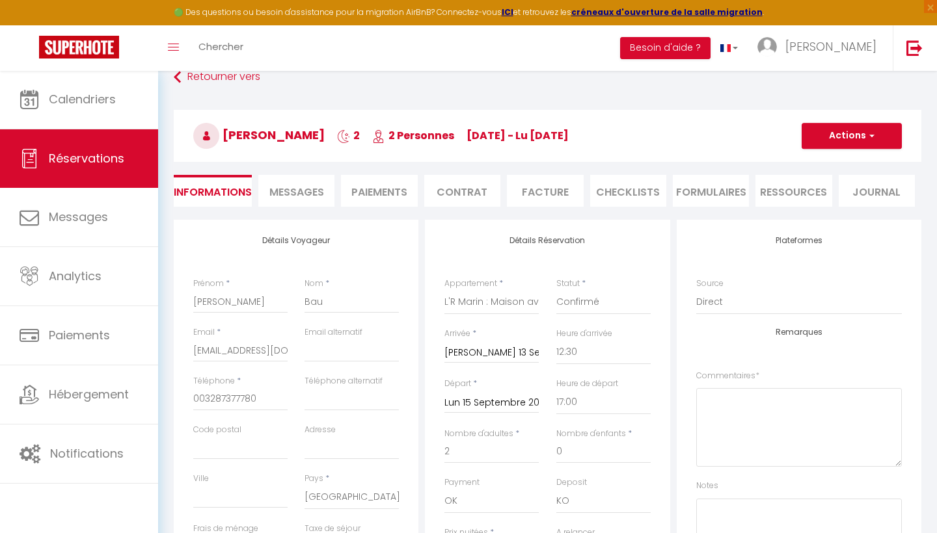
click at [828, 136] on button "Actions" at bounding box center [851, 136] width 100 height 26
click at [825, 166] on link "Enregistrer" at bounding box center [838, 164] width 103 height 17
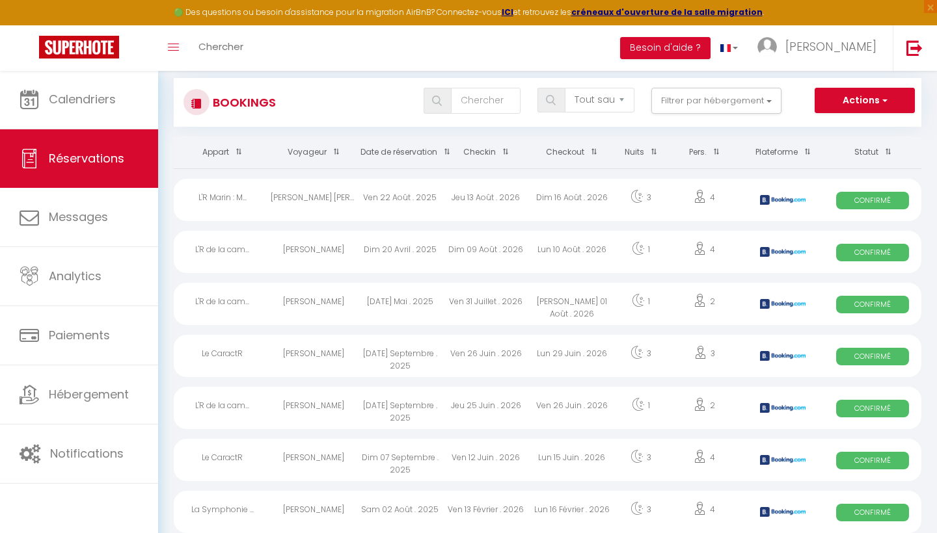
click at [215, 204] on div "L'R Marin : M..." at bounding box center [222, 200] width 97 height 42
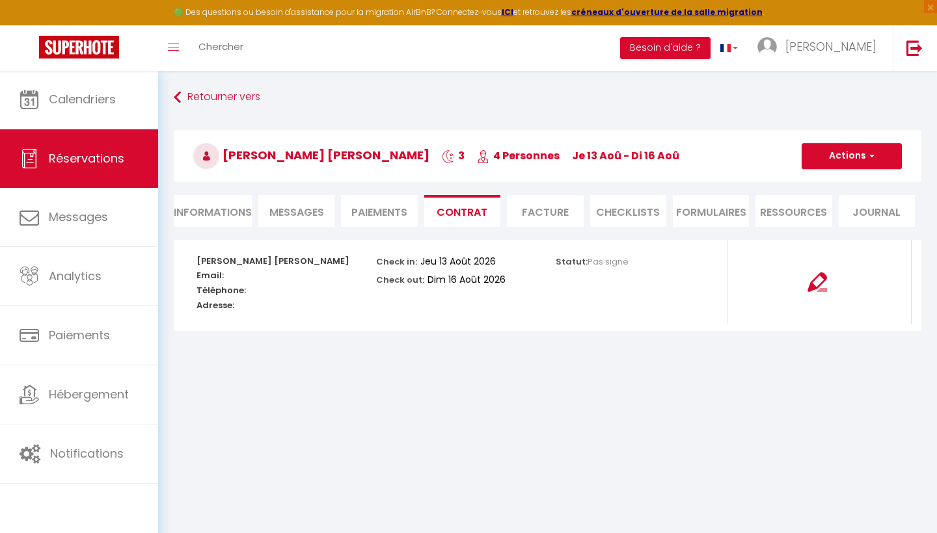
click at [823, 285] on img at bounding box center [817, 283] width 20 height 20
click at [177, 94] on icon at bounding box center [177, 97] width 7 height 23
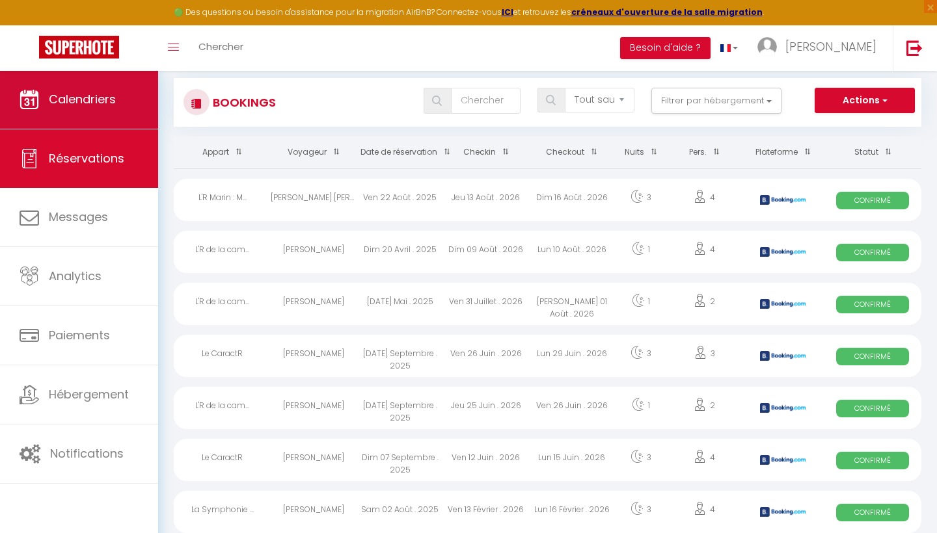
click at [67, 101] on span "Calendriers" at bounding box center [82, 99] width 67 height 16
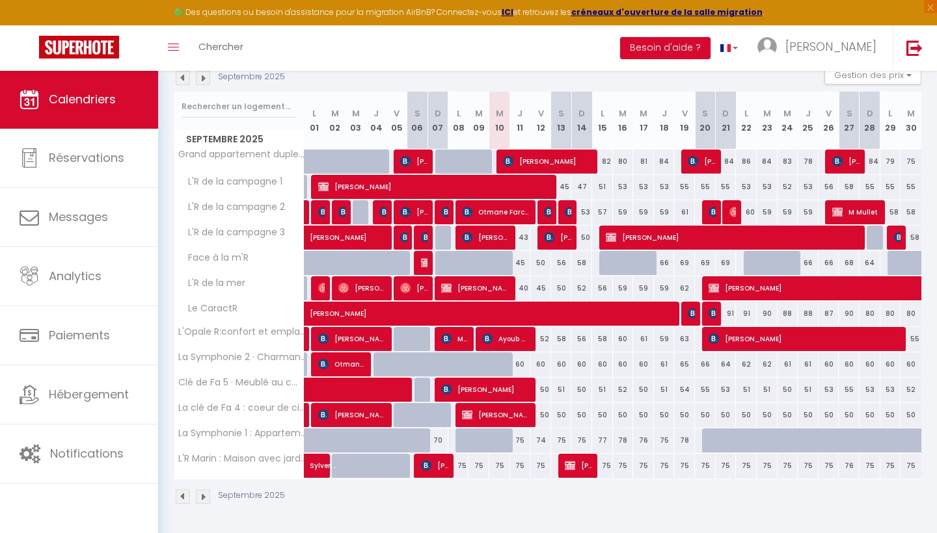
scroll to position [145, 0]
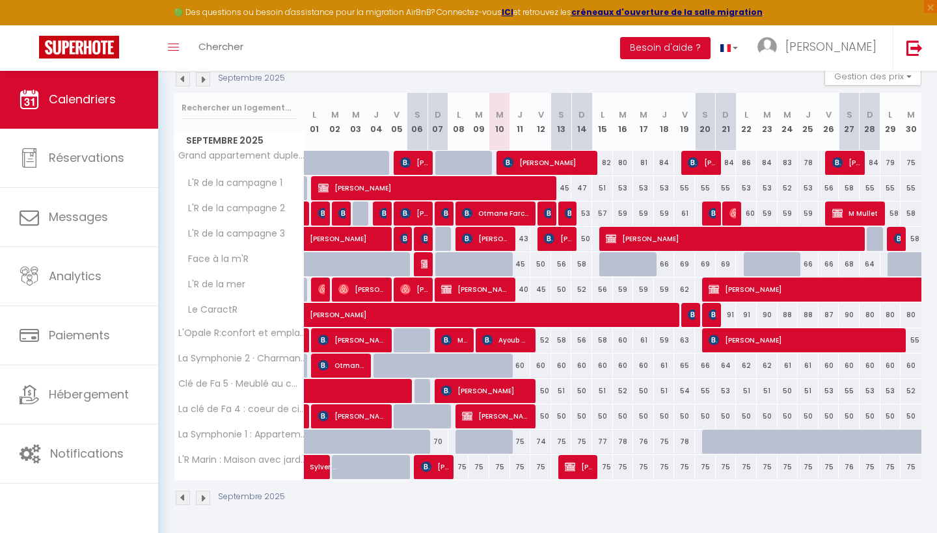
click at [587, 464] on span "Nicky Bau" at bounding box center [579, 467] width 28 height 25
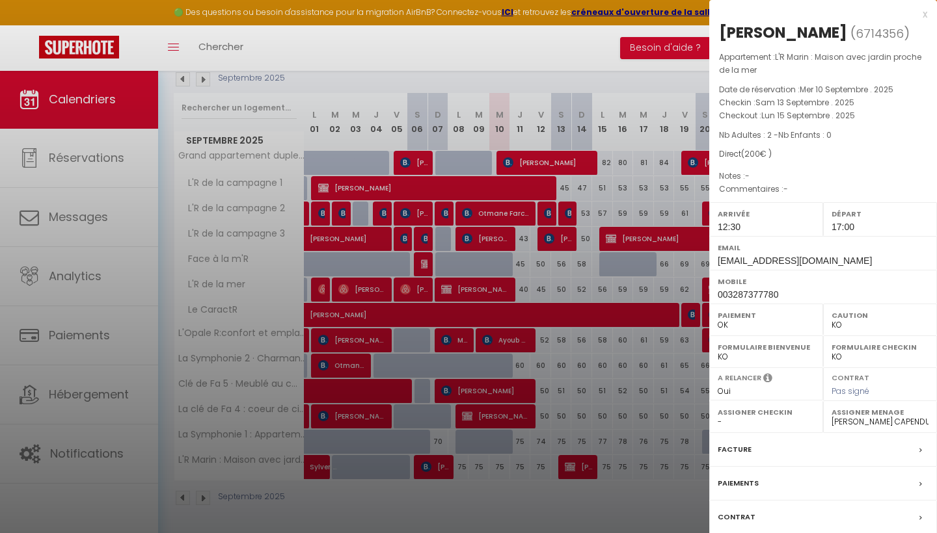
click at [735, 472] on label "Paiements" at bounding box center [737, 484] width 41 height 14
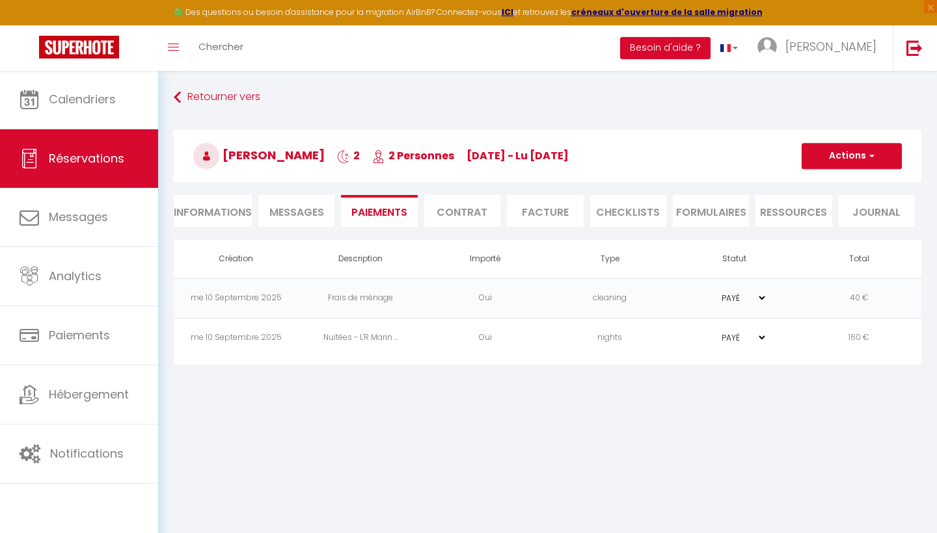
click at [226, 209] on li "Informations" at bounding box center [213, 211] width 78 height 32
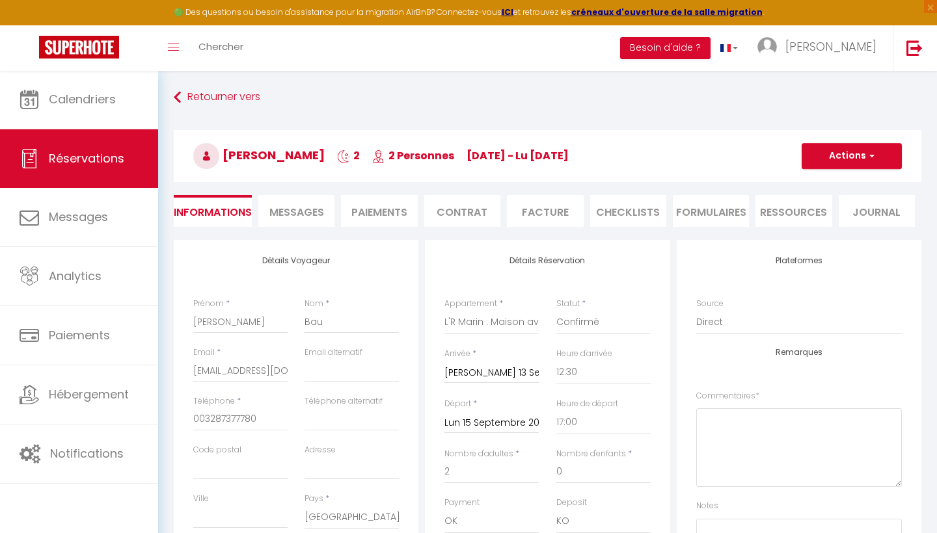
click at [478, 213] on li "Contrat" at bounding box center [462, 211] width 76 height 32
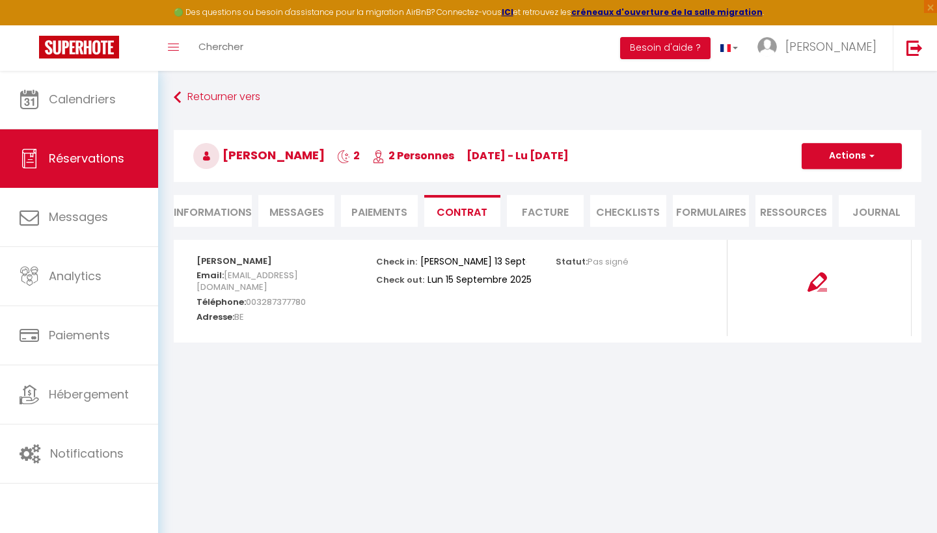
click at [816, 279] on img at bounding box center [817, 283] width 20 height 20
click at [828, 161] on button "Actions" at bounding box center [851, 156] width 100 height 26
click at [823, 202] on link "Envoyer le contrat" at bounding box center [841, 201] width 109 height 17
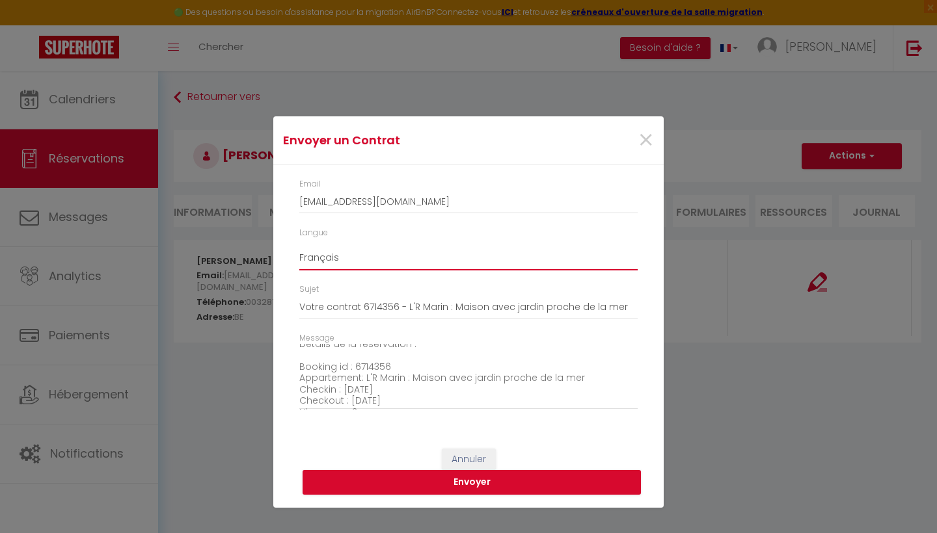
scroll to position [37, 0]
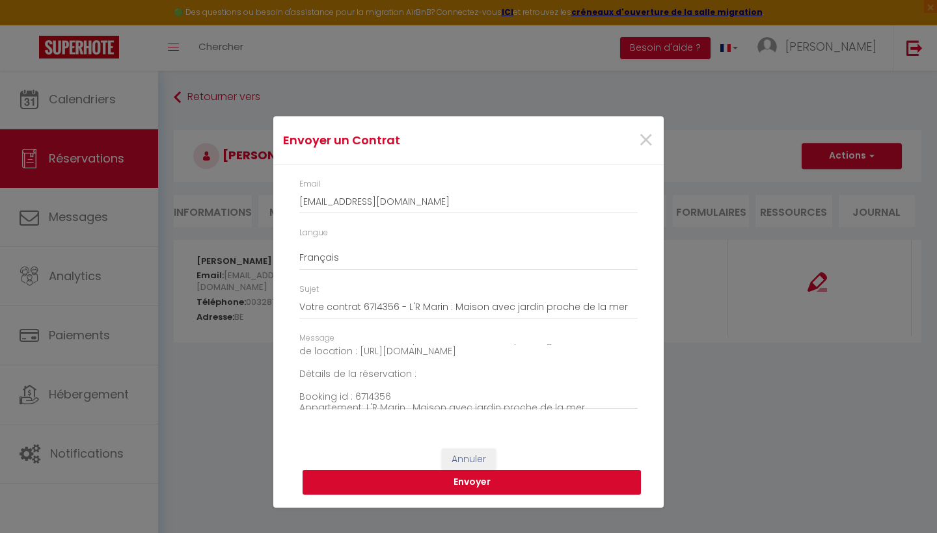
click at [459, 472] on button "Envoyer" at bounding box center [471, 482] width 338 height 25
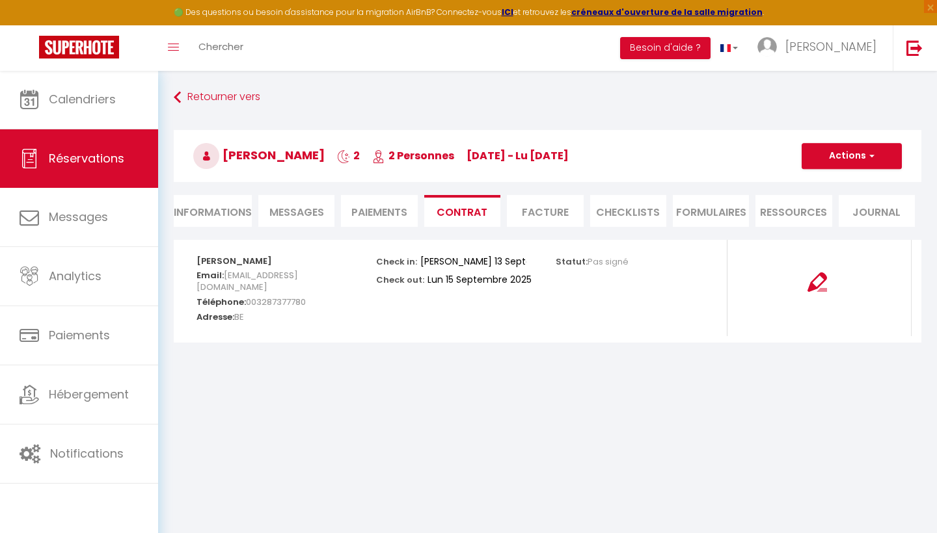
scroll to position [0, 0]
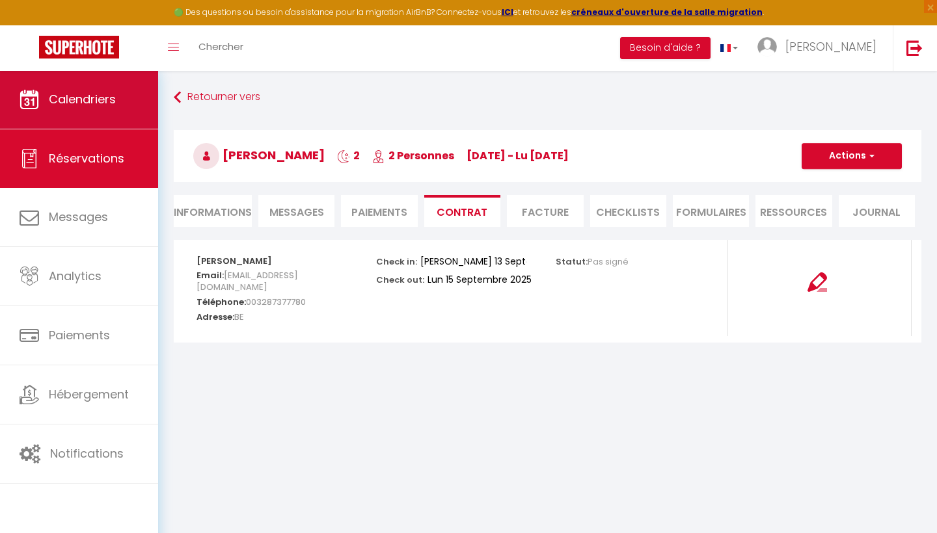
click at [124, 122] on link "Calendriers" at bounding box center [79, 99] width 158 height 59
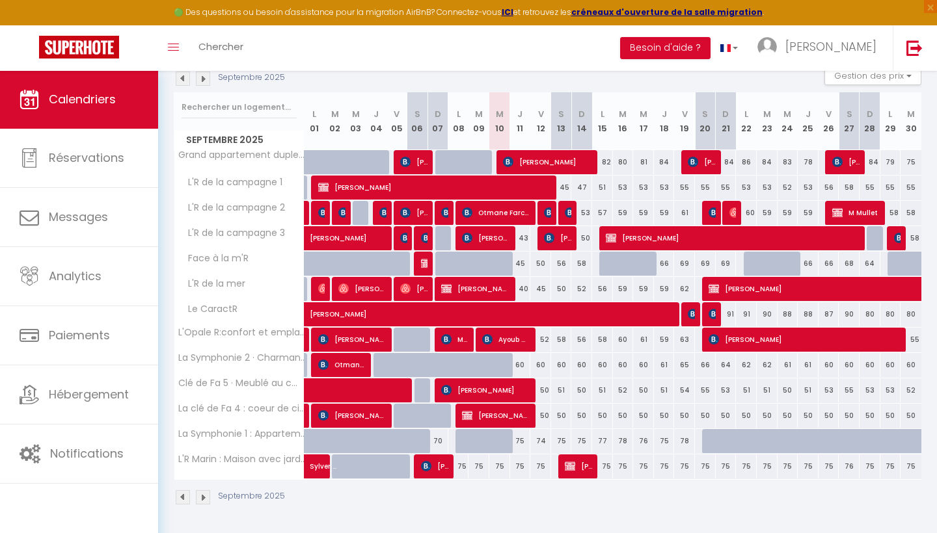
scroll to position [145, 0]
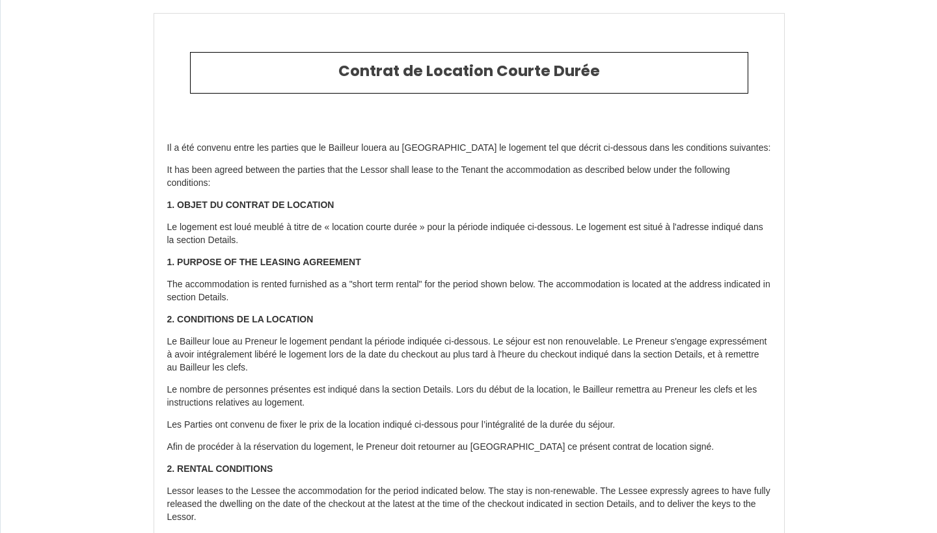
select select
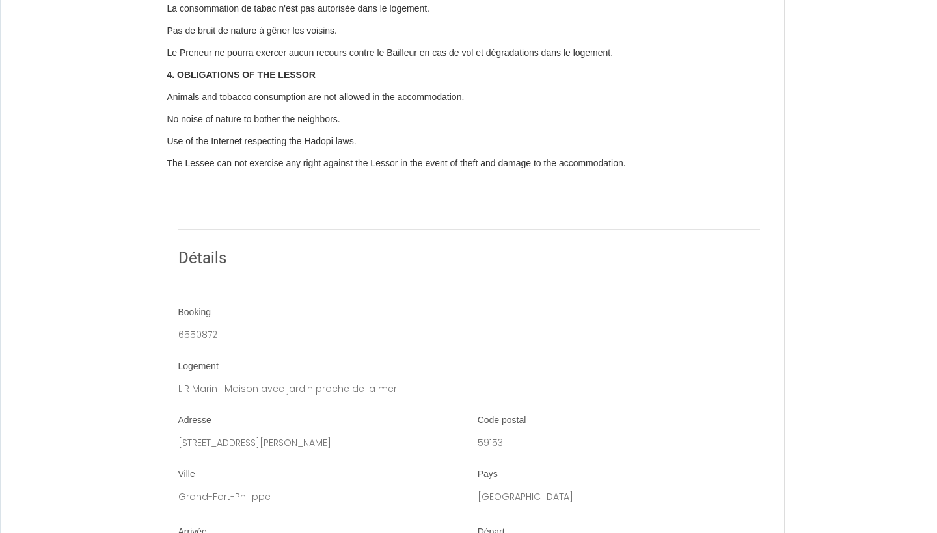
scroll to position [564, 0]
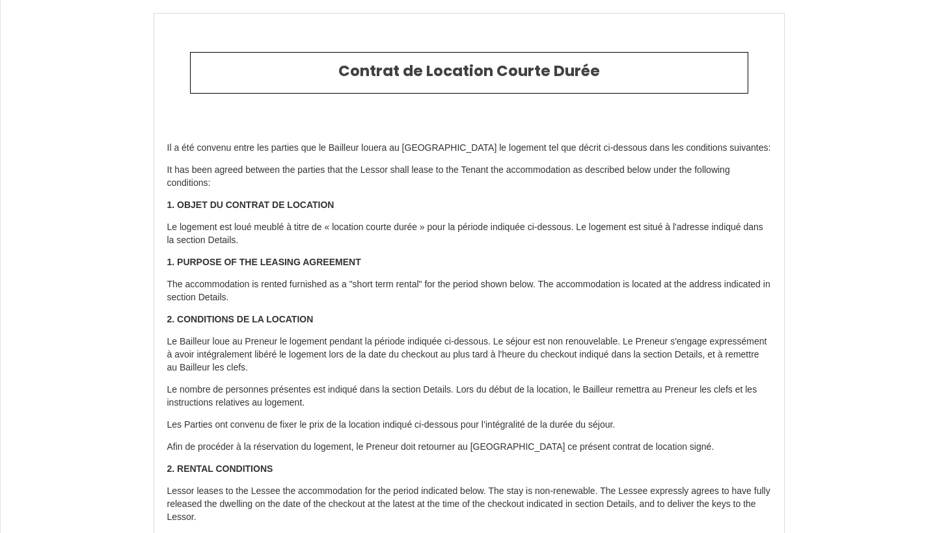
select select "BE"
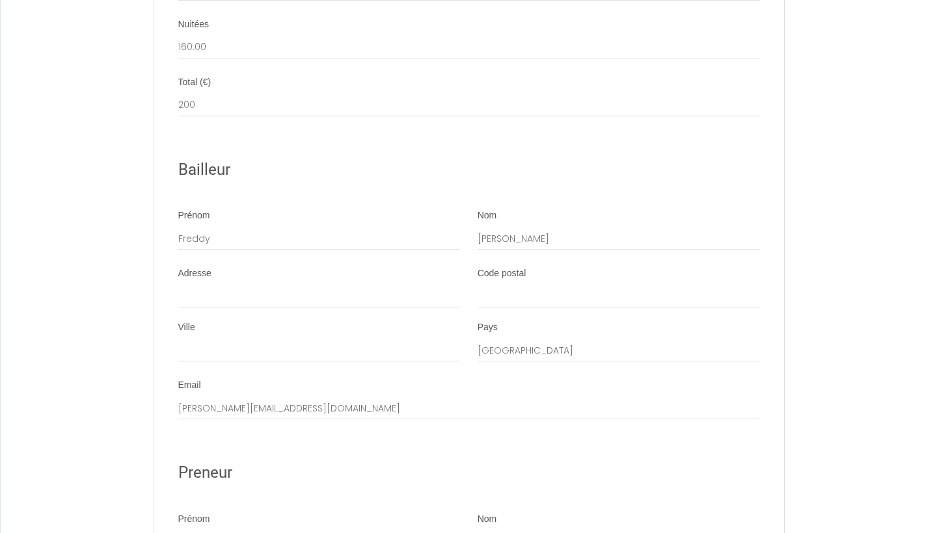
scroll to position [1566, 0]
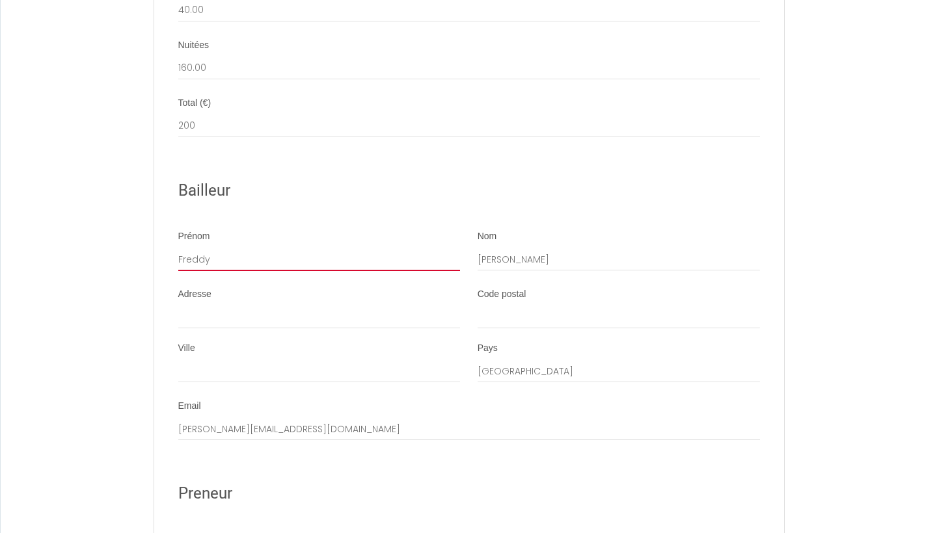
drag, startPoint x: 217, startPoint y: 217, endPoint x: 154, endPoint y: 218, distance: 63.1
type input "[PERSON_NAME]"
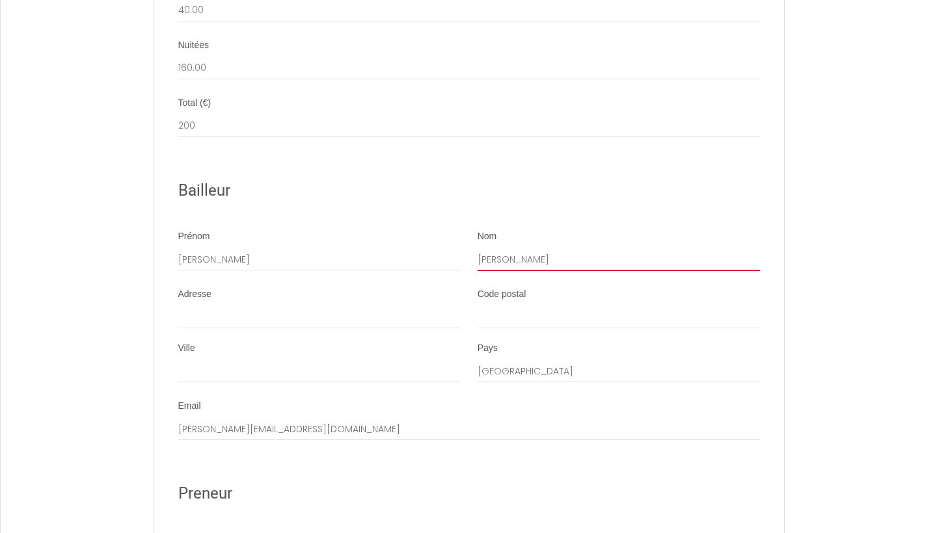
drag, startPoint x: 532, startPoint y: 219, endPoint x: 467, endPoint y: 219, distance: 65.0
type input "[PERSON_NAME]"
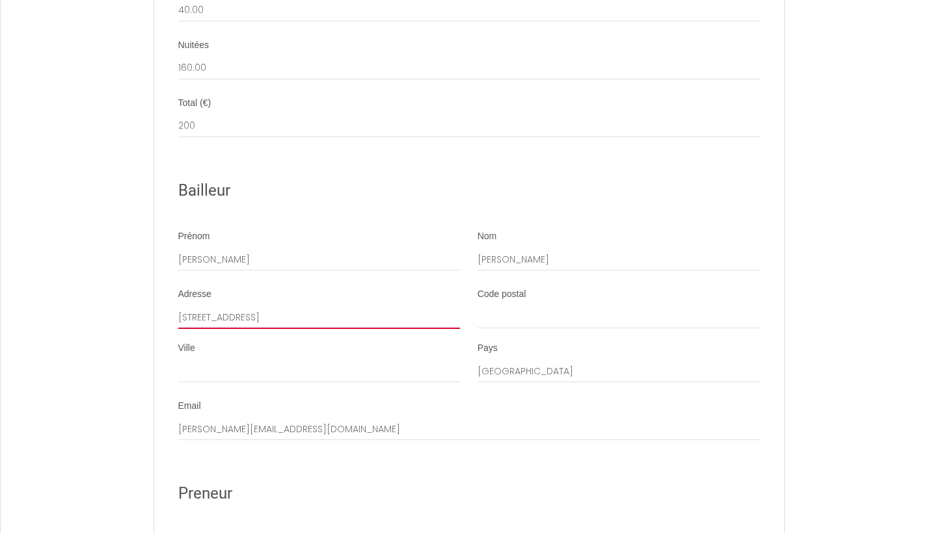
type input "[STREET_ADDRESS]"
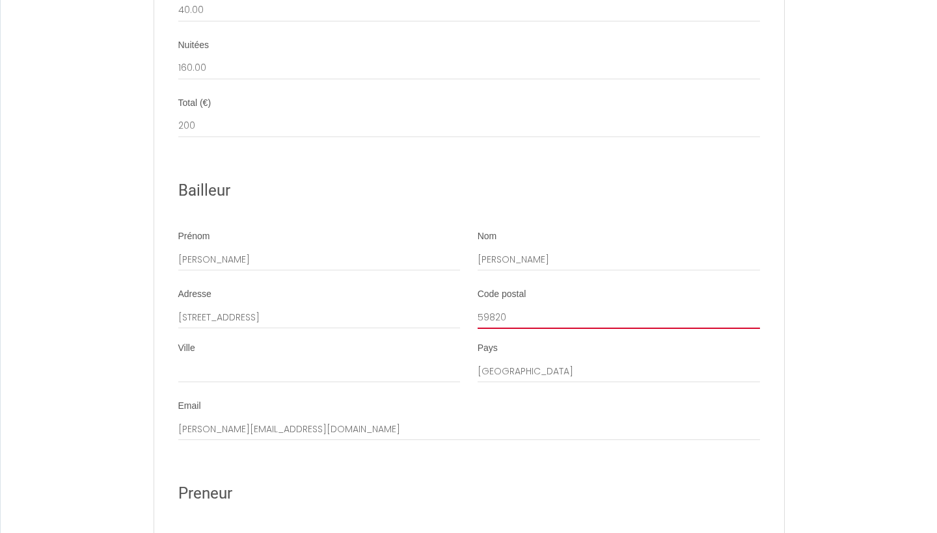
type input "59820"
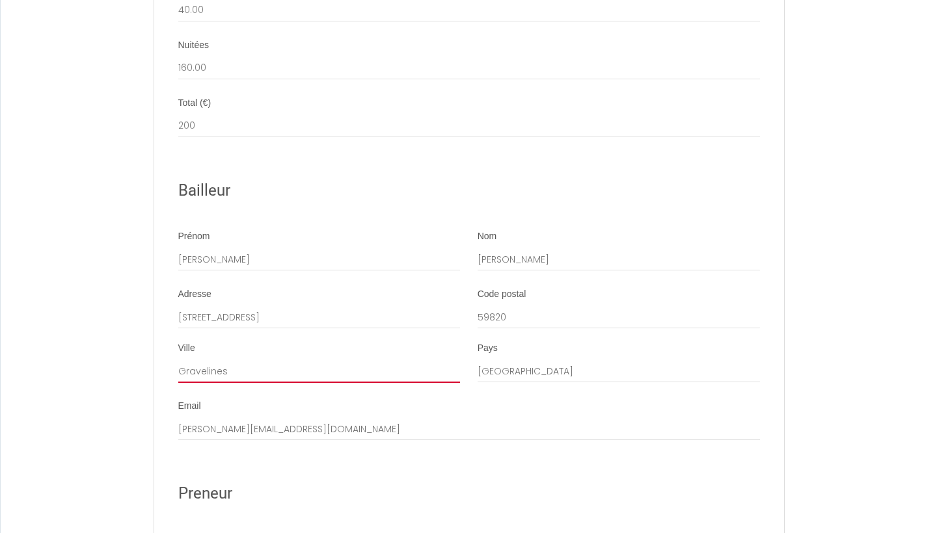
type input "Gravelines"
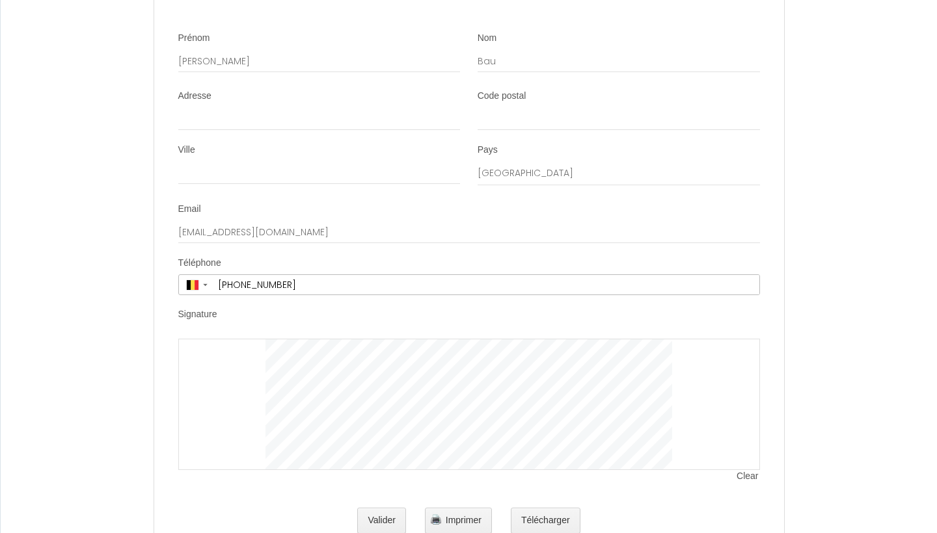
scroll to position [2066, 0]
click at [397, 510] on button "Valider" at bounding box center [381, 523] width 49 height 26
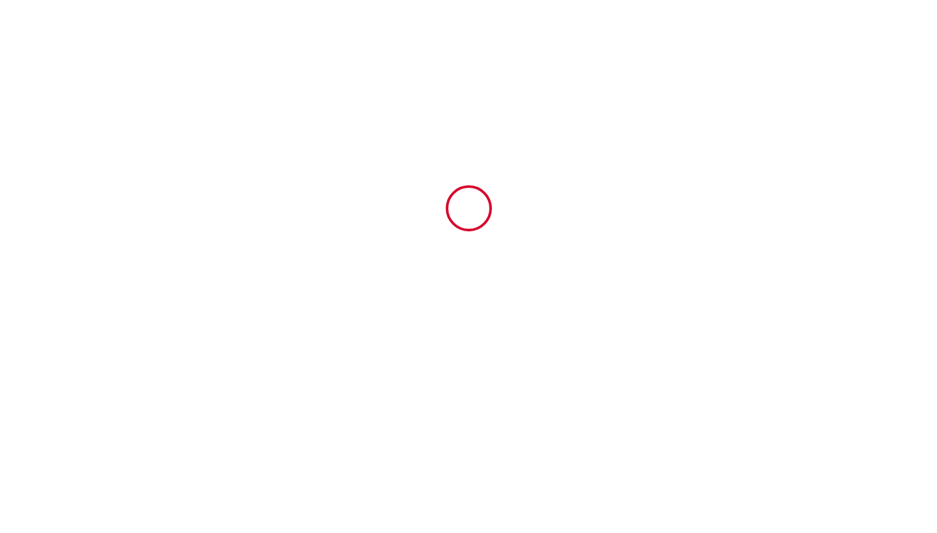
scroll to position [0, 0]
type input "40"
type input "160"
